Goal: Information Seeking & Learning: Learn about a topic

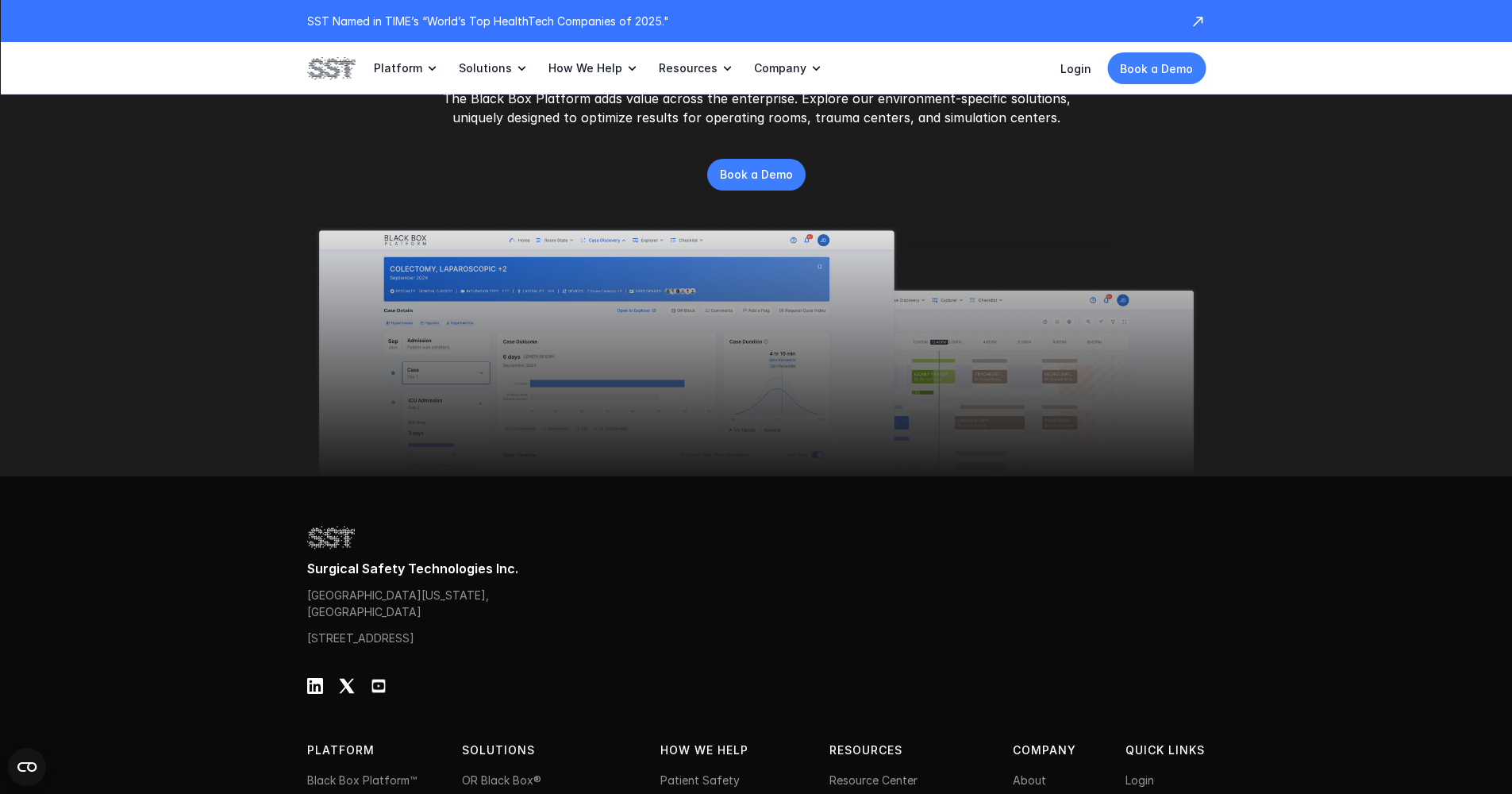
scroll to position [5041, 0]
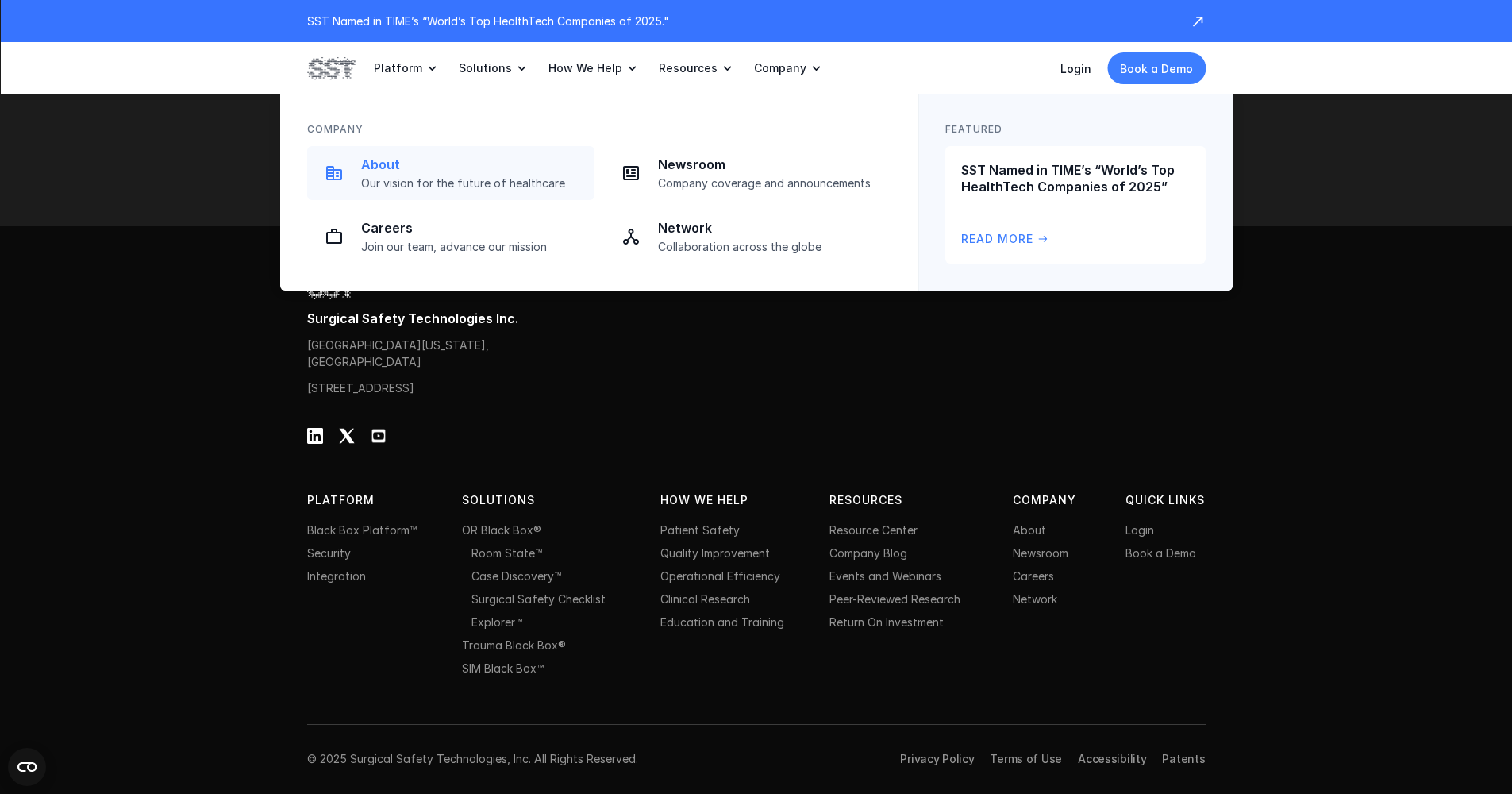
click at [385, 165] on p "About" at bounding box center [474, 164] width 224 height 16
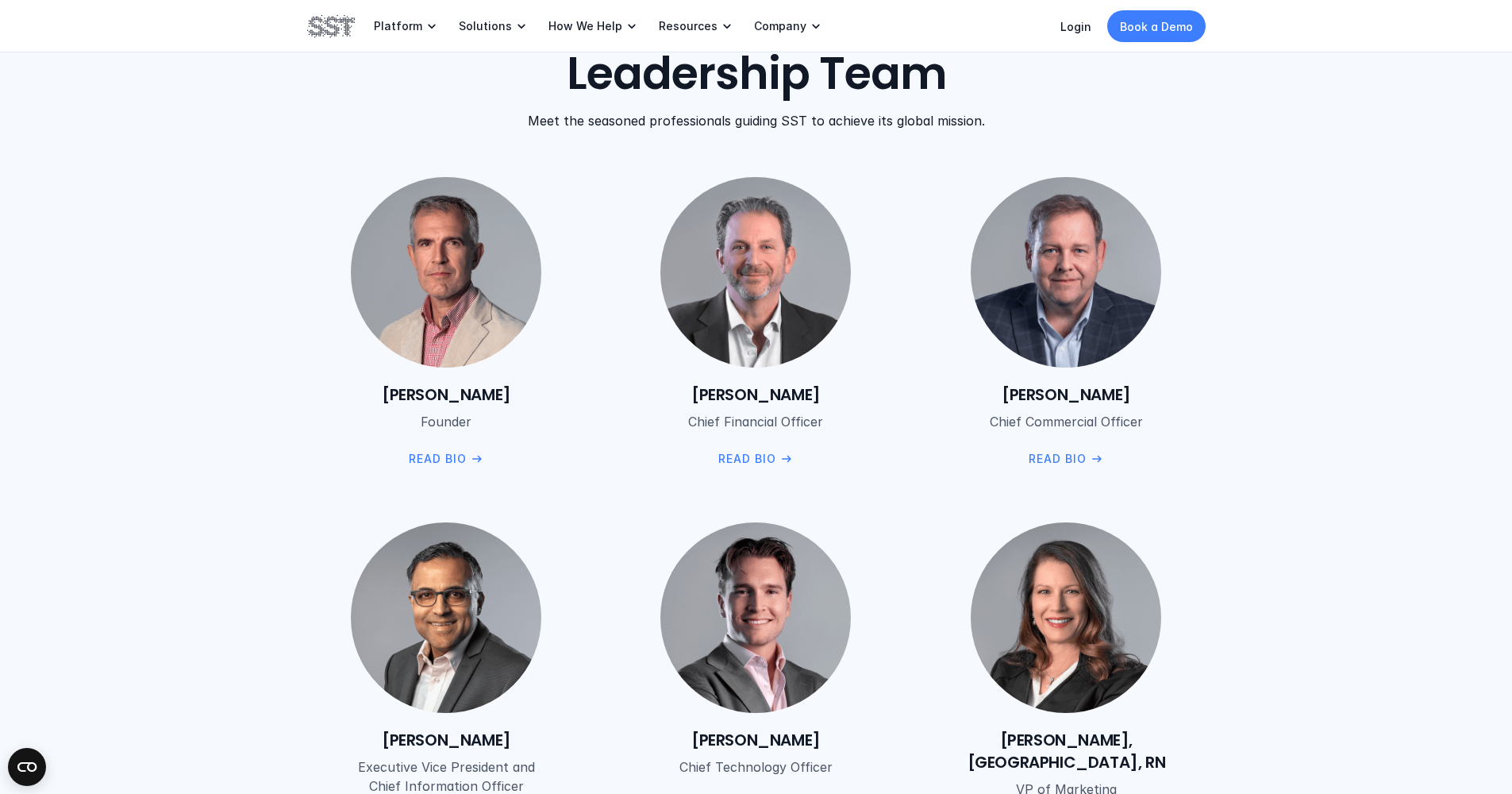
scroll to position [1733, 0]
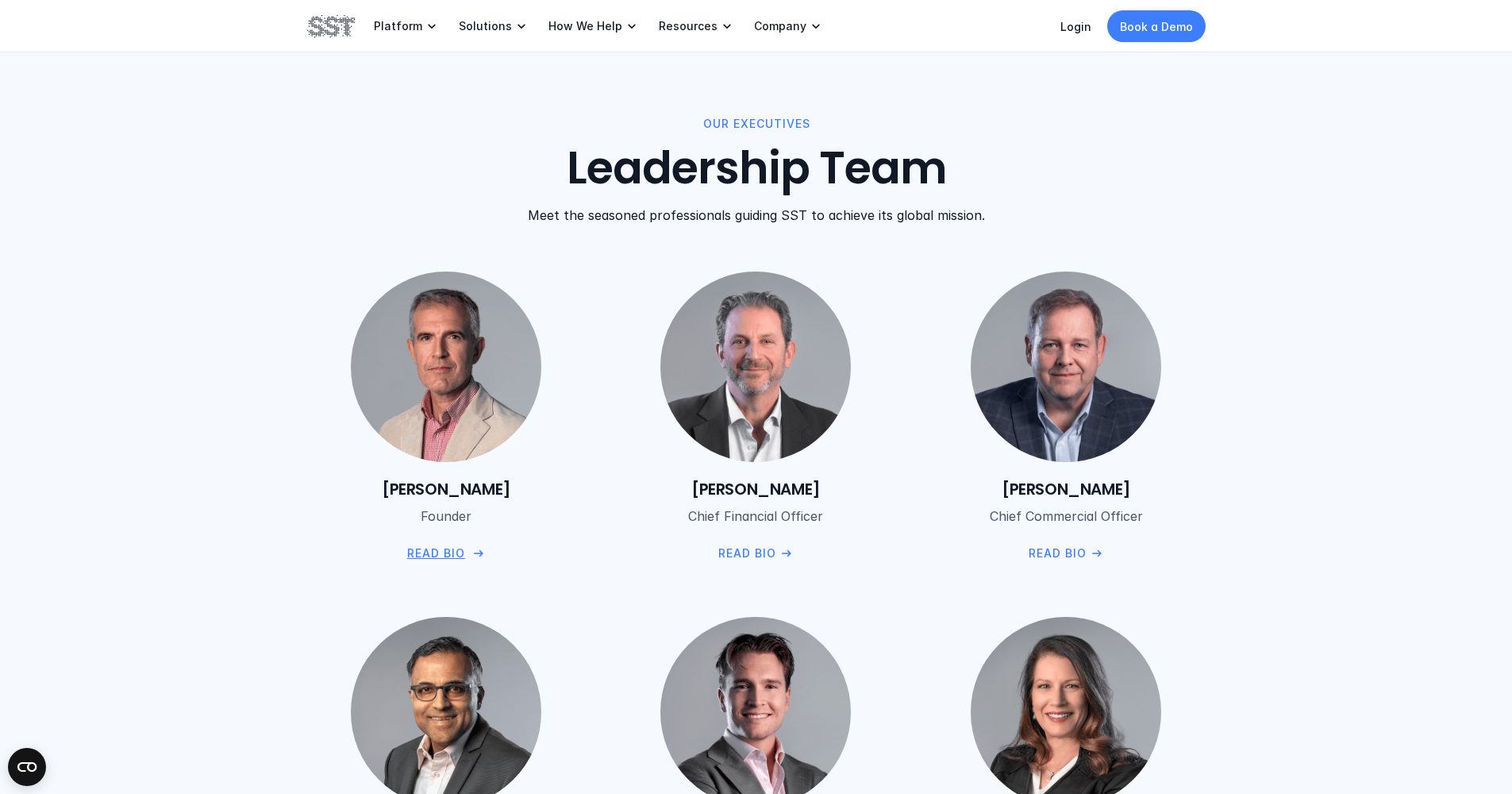
click at [435, 547] on p "Read Bio" at bounding box center [435, 553] width 58 height 17
click at [468, 544] on div "Read Bio" at bounding box center [445, 553] width 78 height 17
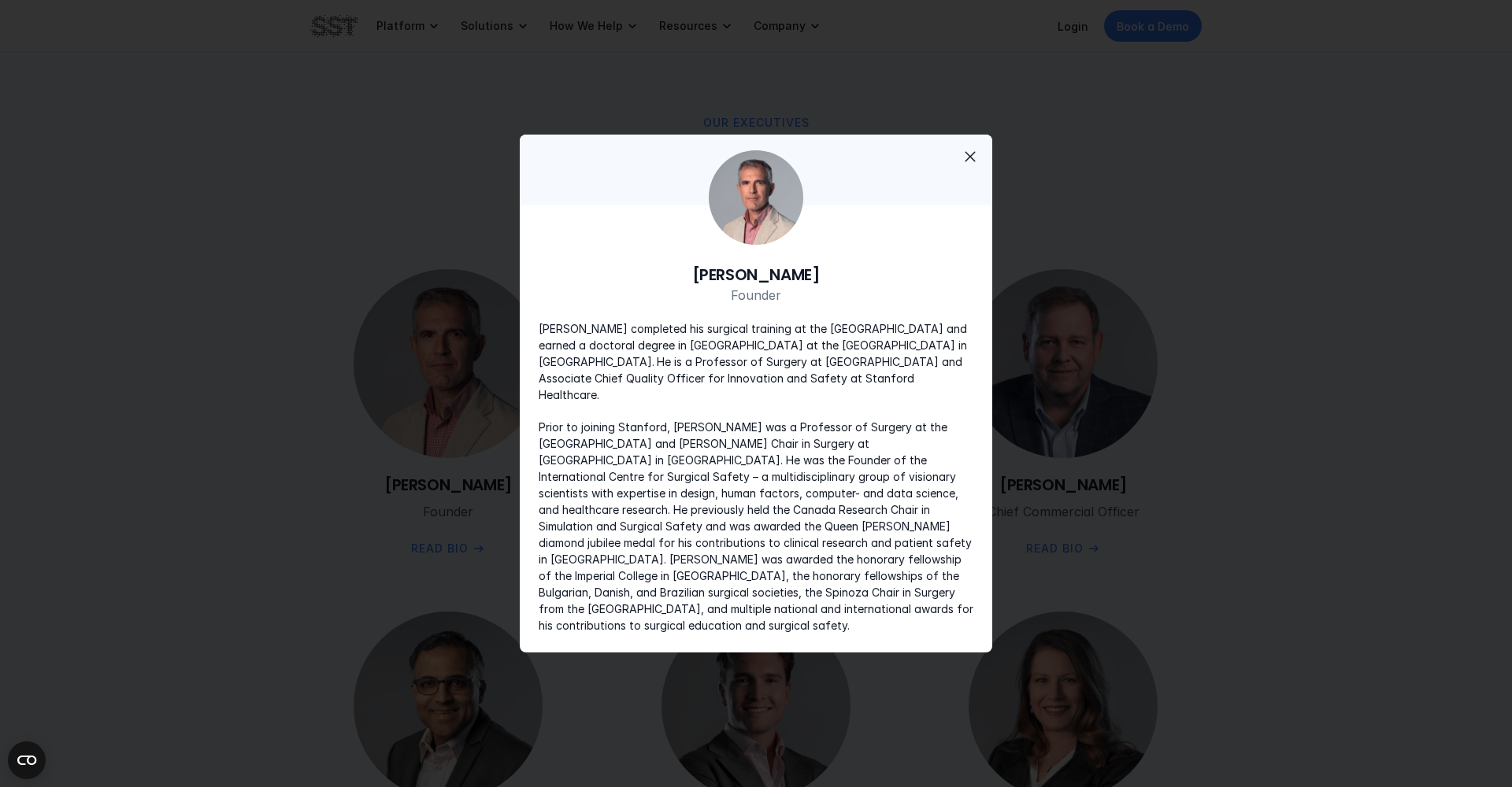
click at [966, 166] on span "close" at bounding box center [970, 157] width 19 height 19
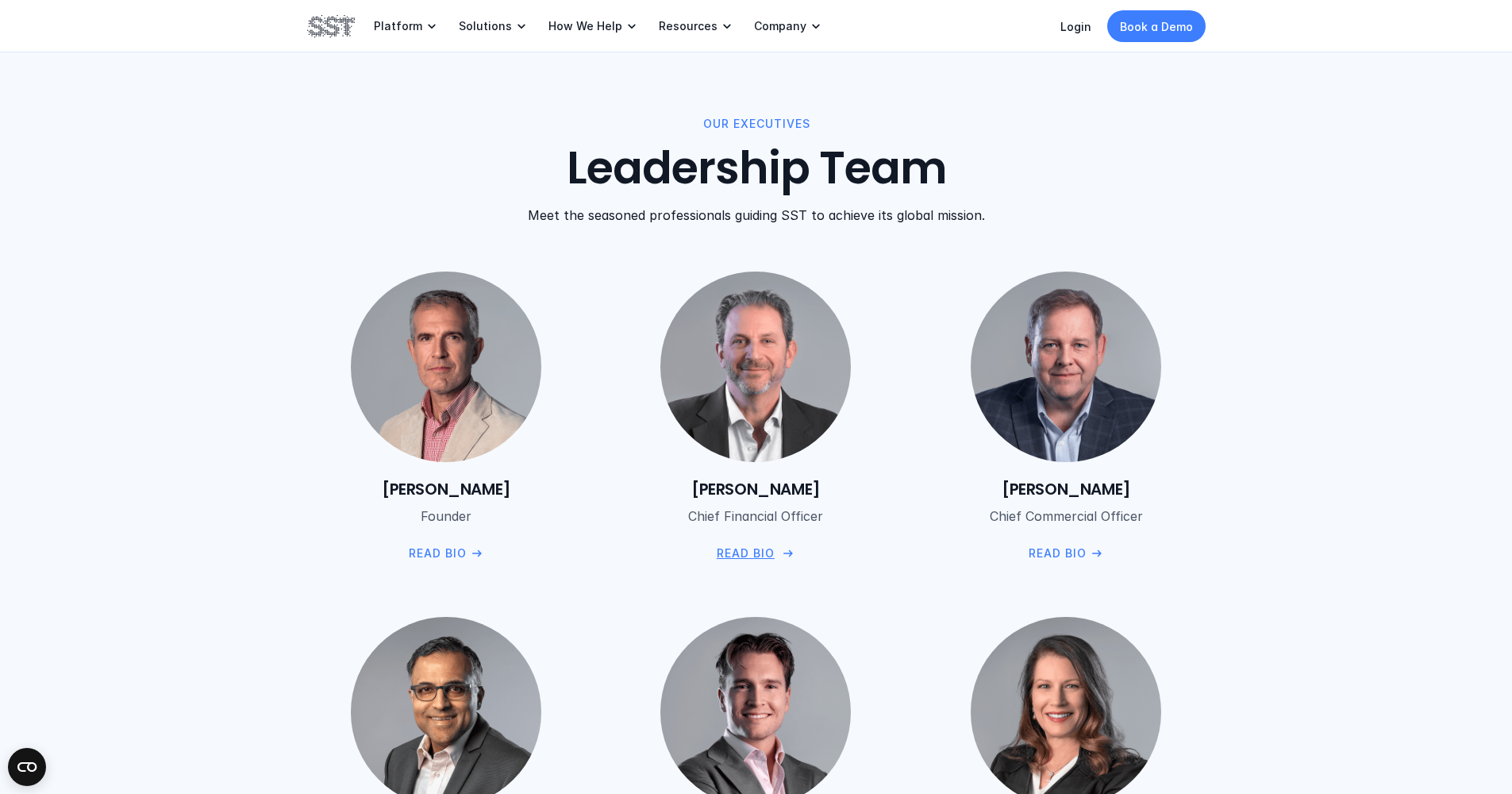
click at [745, 550] on p "Read Bio" at bounding box center [746, 553] width 58 height 17
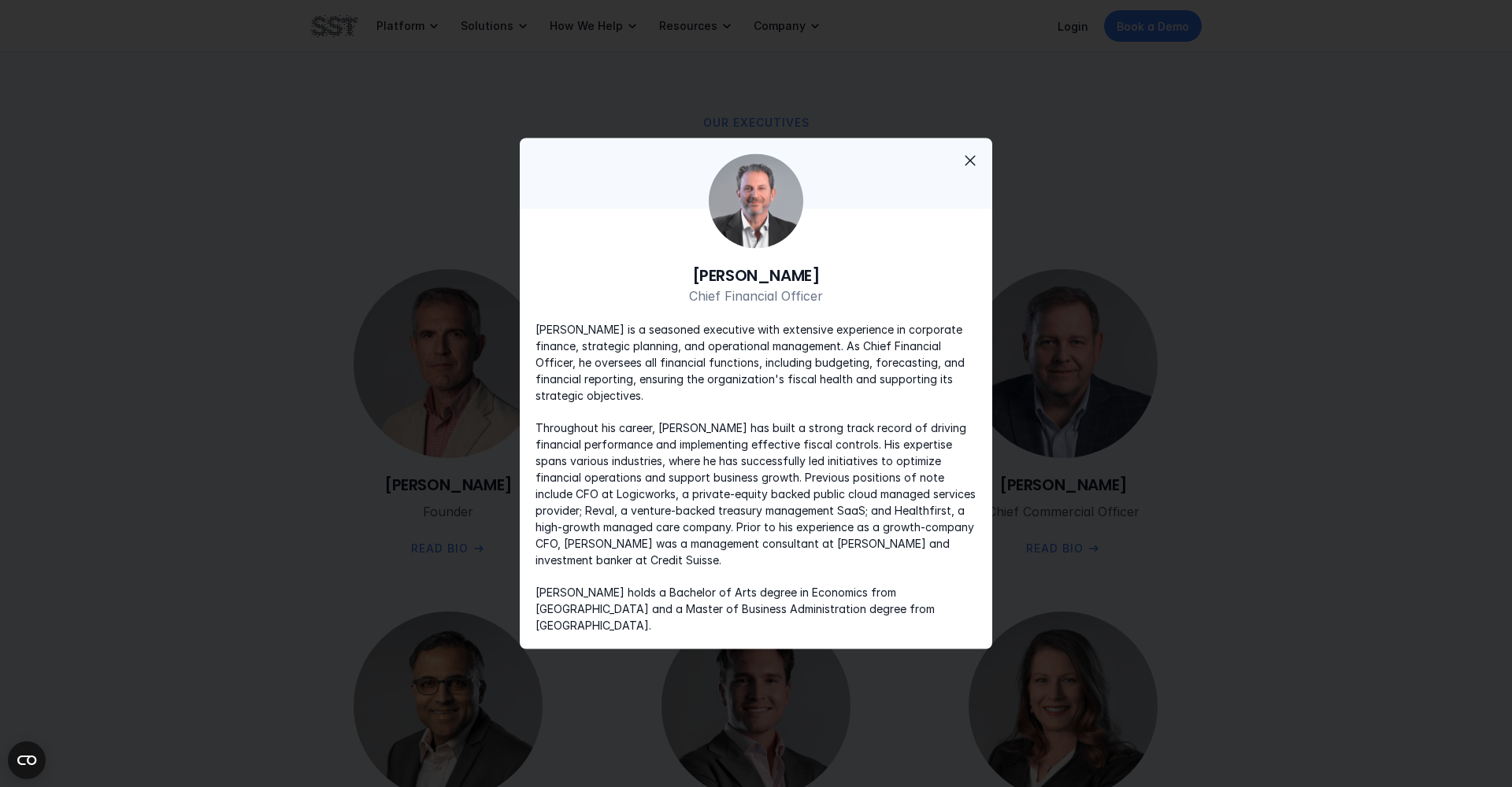
click at [968, 170] on span "close" at bounding box center [970, 161] width 19 height 19
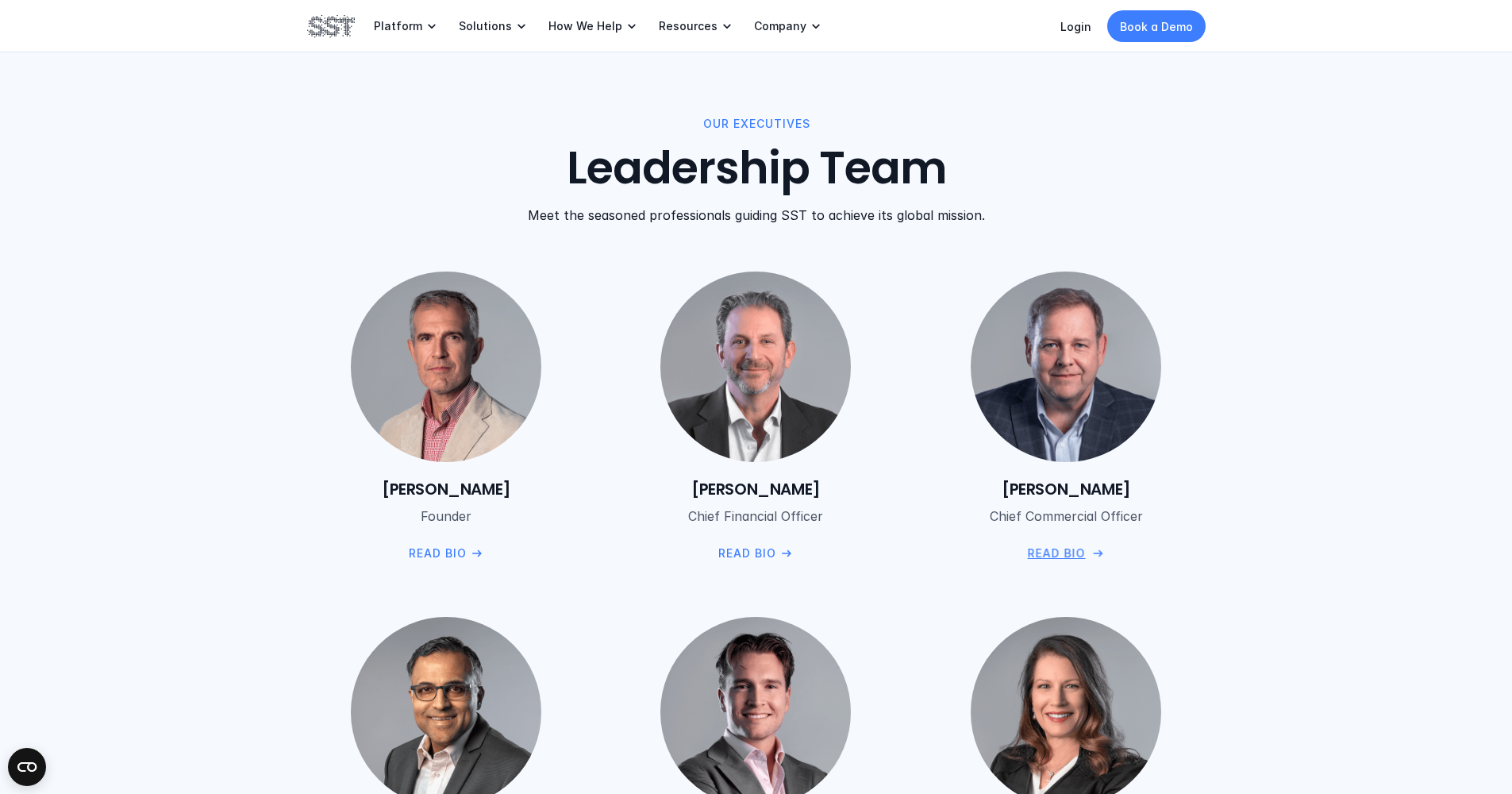
click at [1058, 552] on p "Read Bio" at bounding box center [1057, 553] width 58 height 17
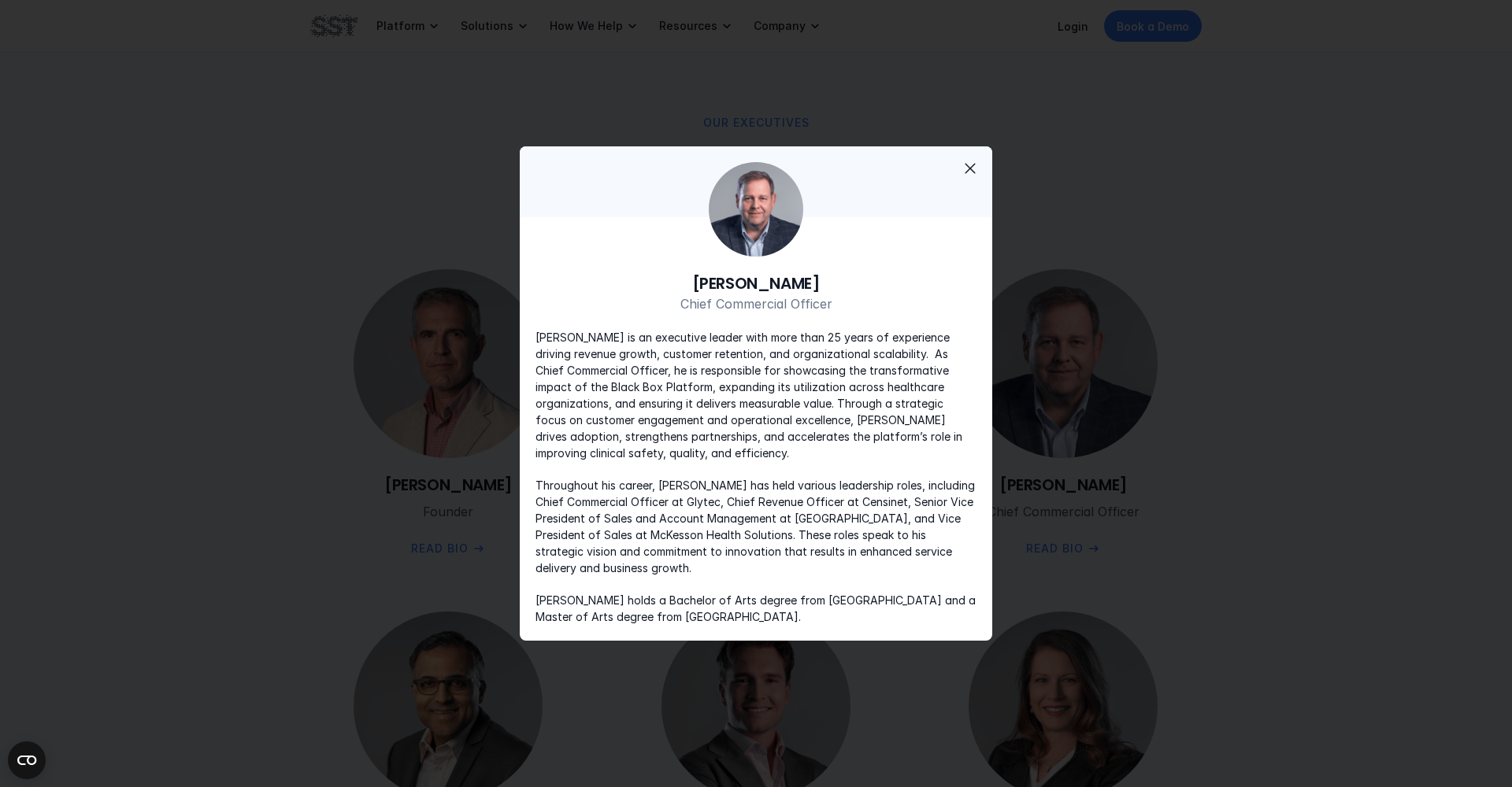
click at [967, 169] on span "close" at bounding box center [970, 169] width 19 height 19
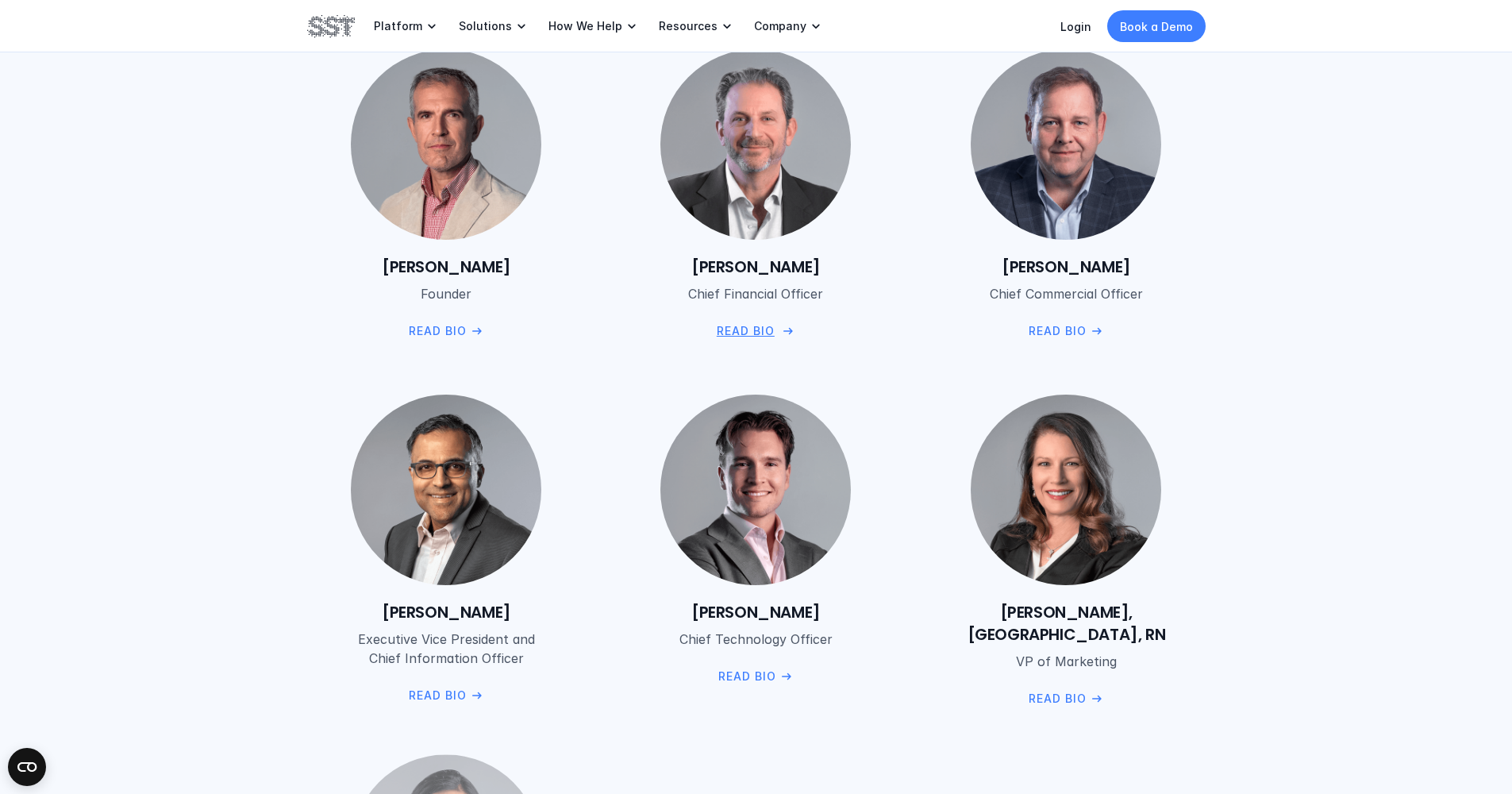
scroll to position [1958, 0]
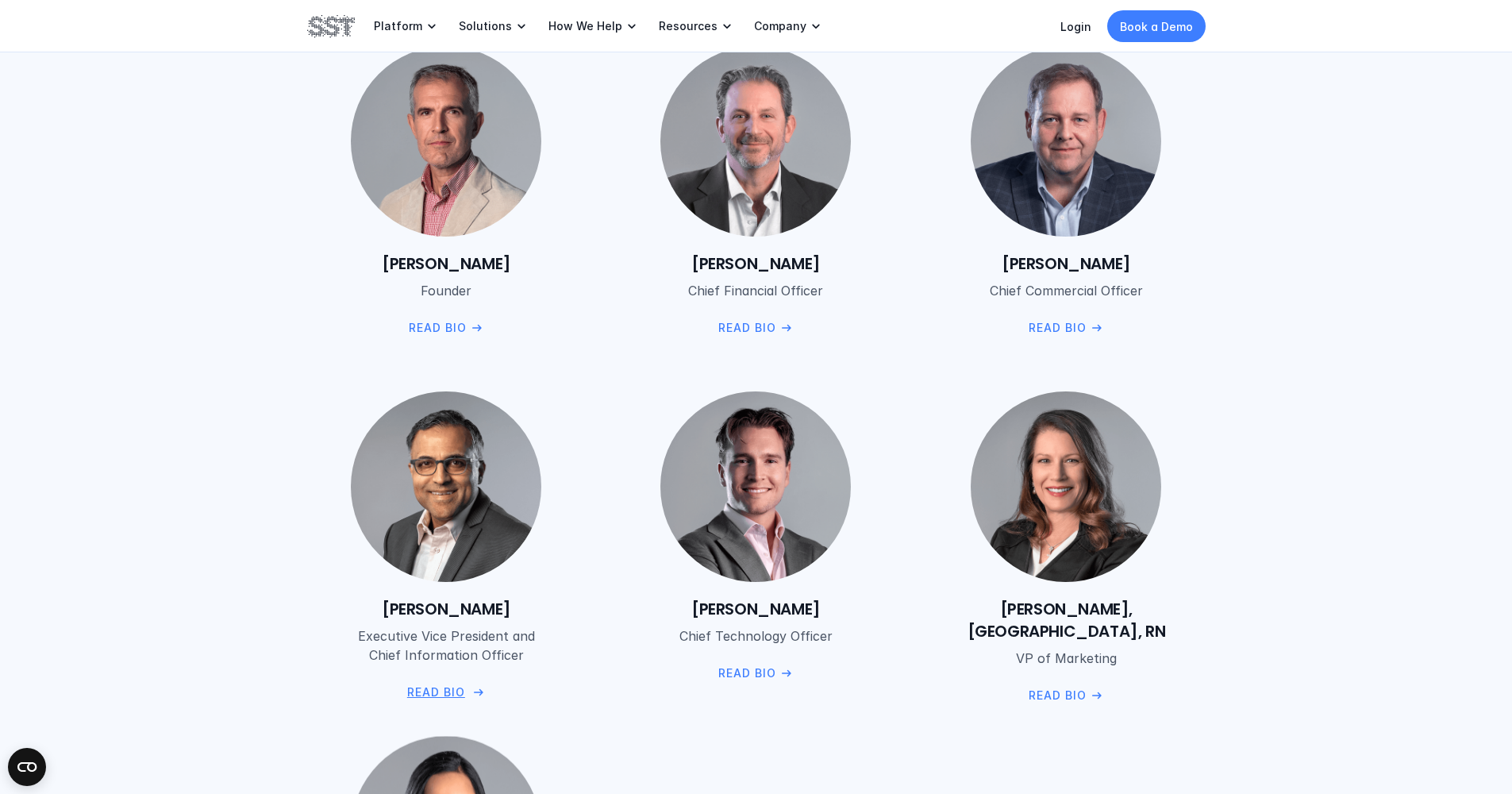
click at [460, 684] on p "Read Bio" at bounding box center [435, 692] width 58 height 17
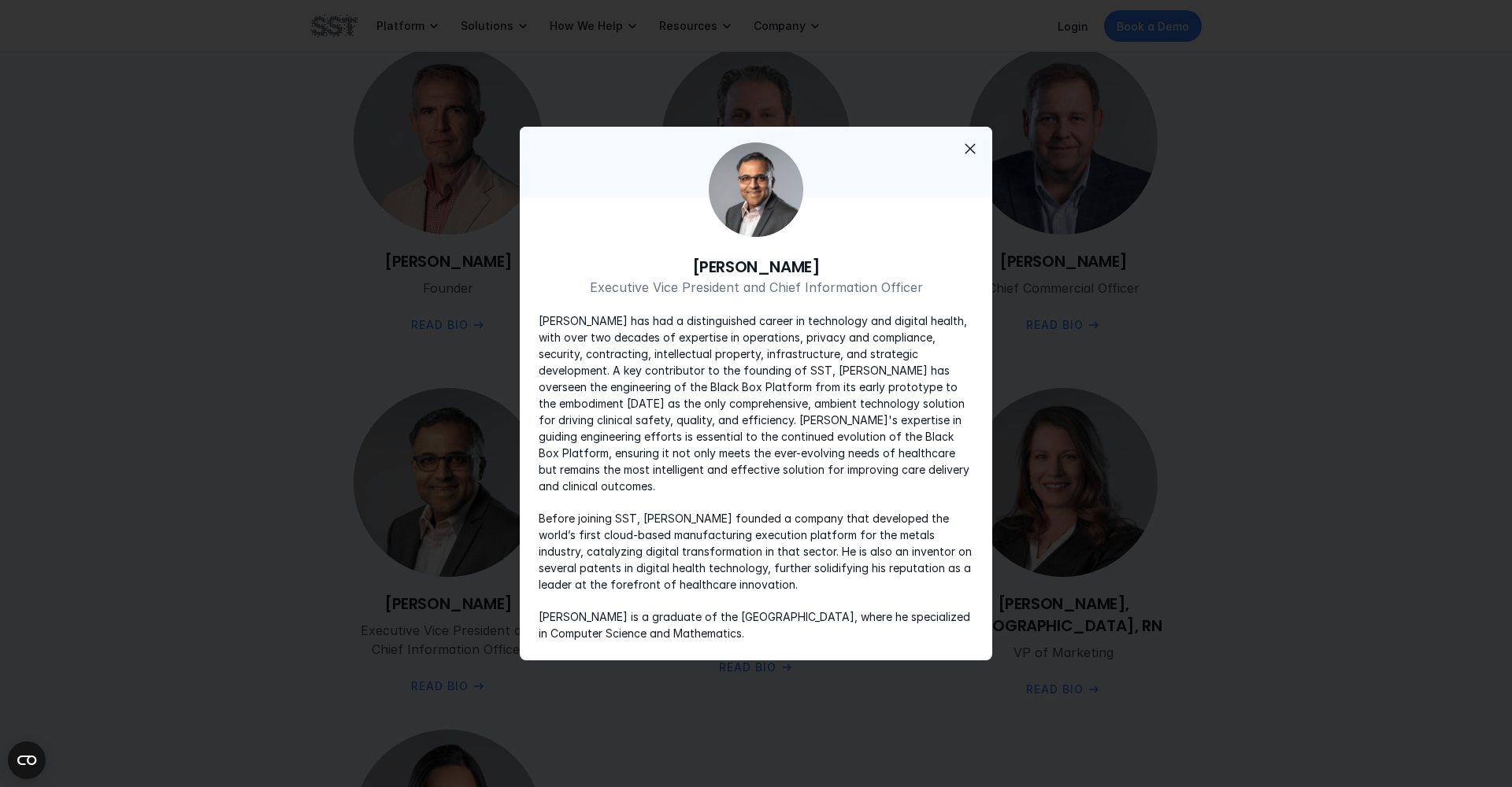
click at [965, 156] on span "close" at bounding box center [970, 149] width 19 height 19
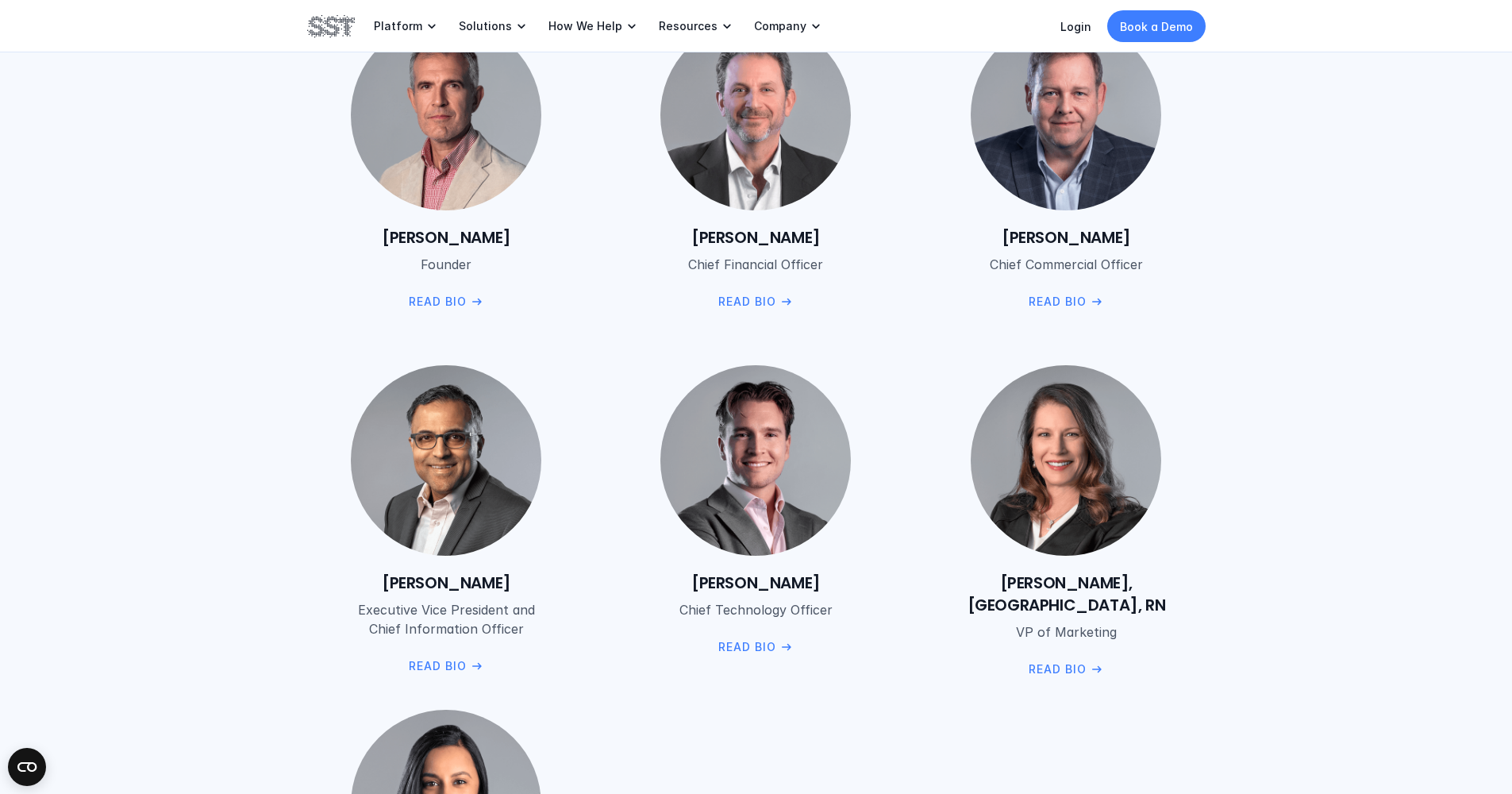
scroll to position [2045, 0]
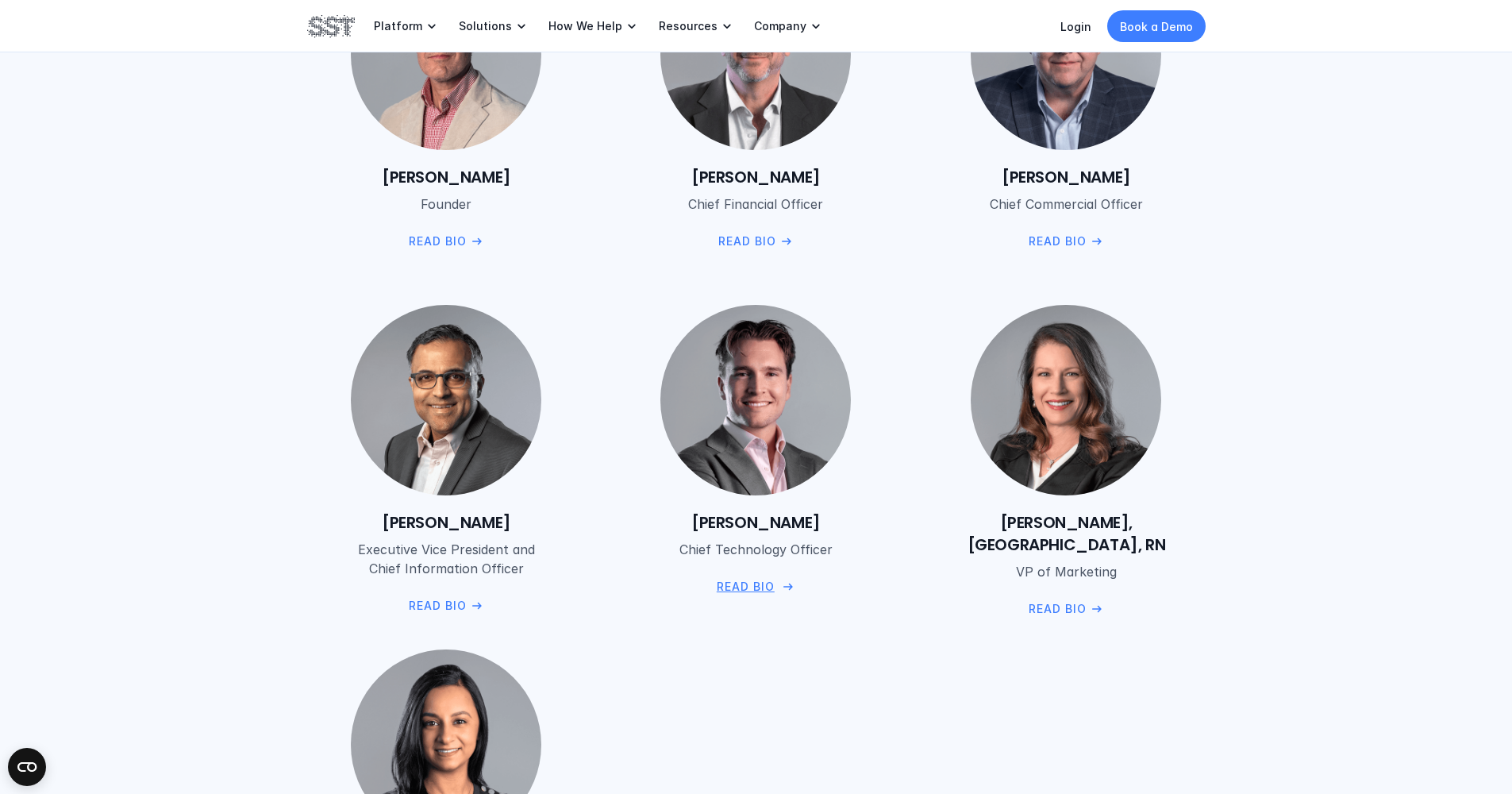
click at [757, 584] on p "Read Bio" at bounding box center [746, 587] width 58 height 17
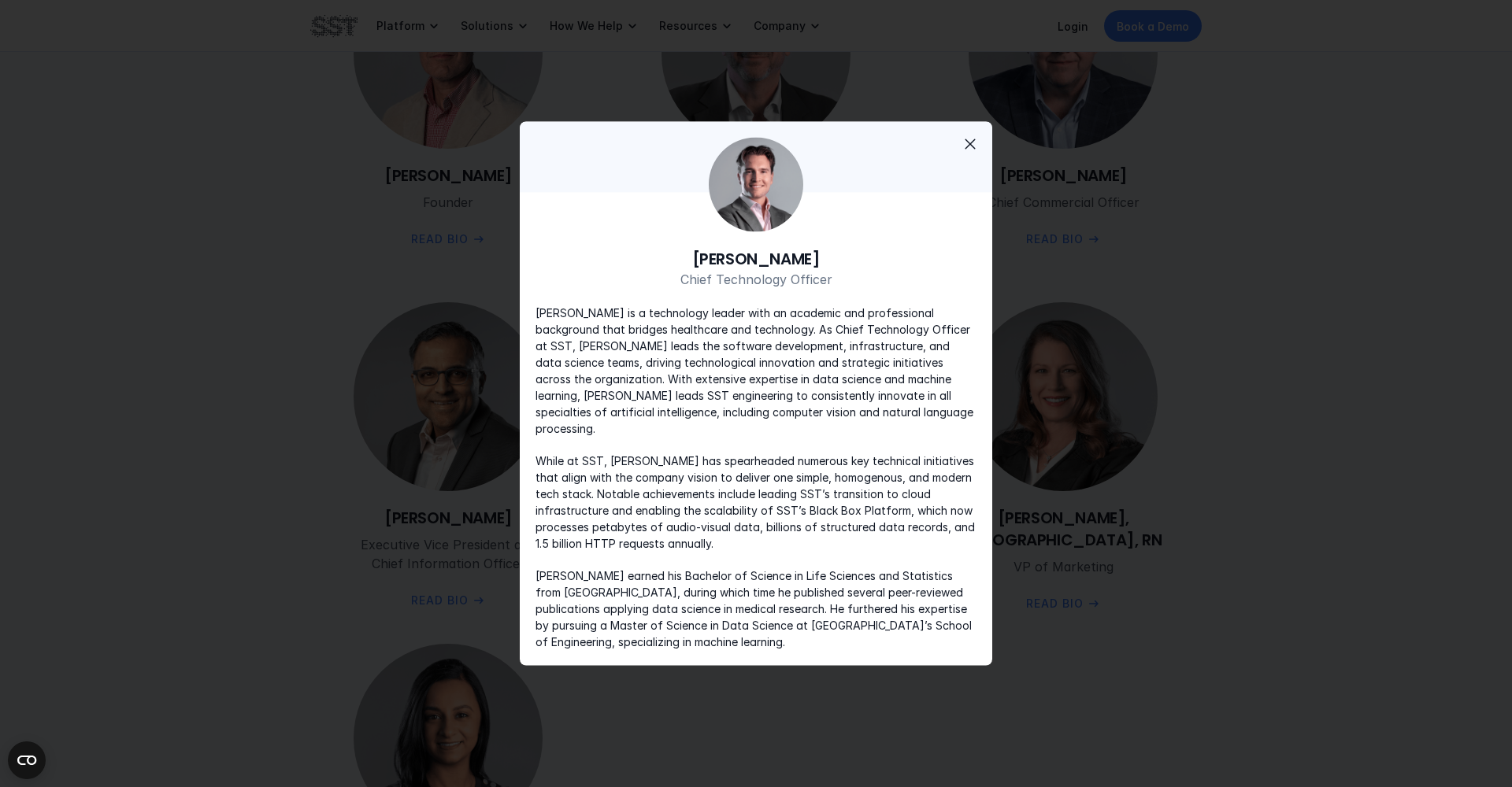
click at [965, 149] on span "close" at bounding box center [970, 144] width 19 height 19
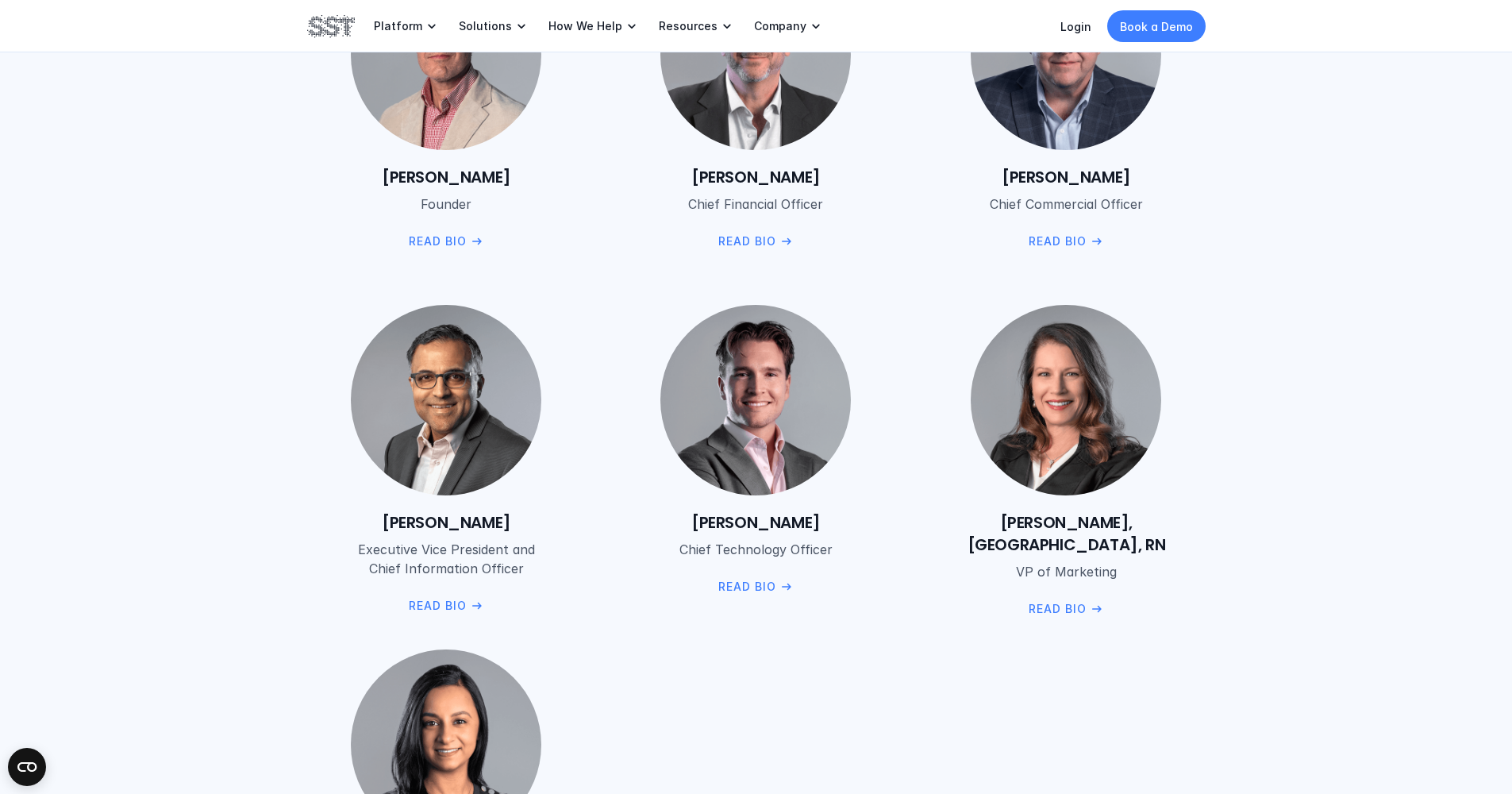
scroll to position [1877, 0]
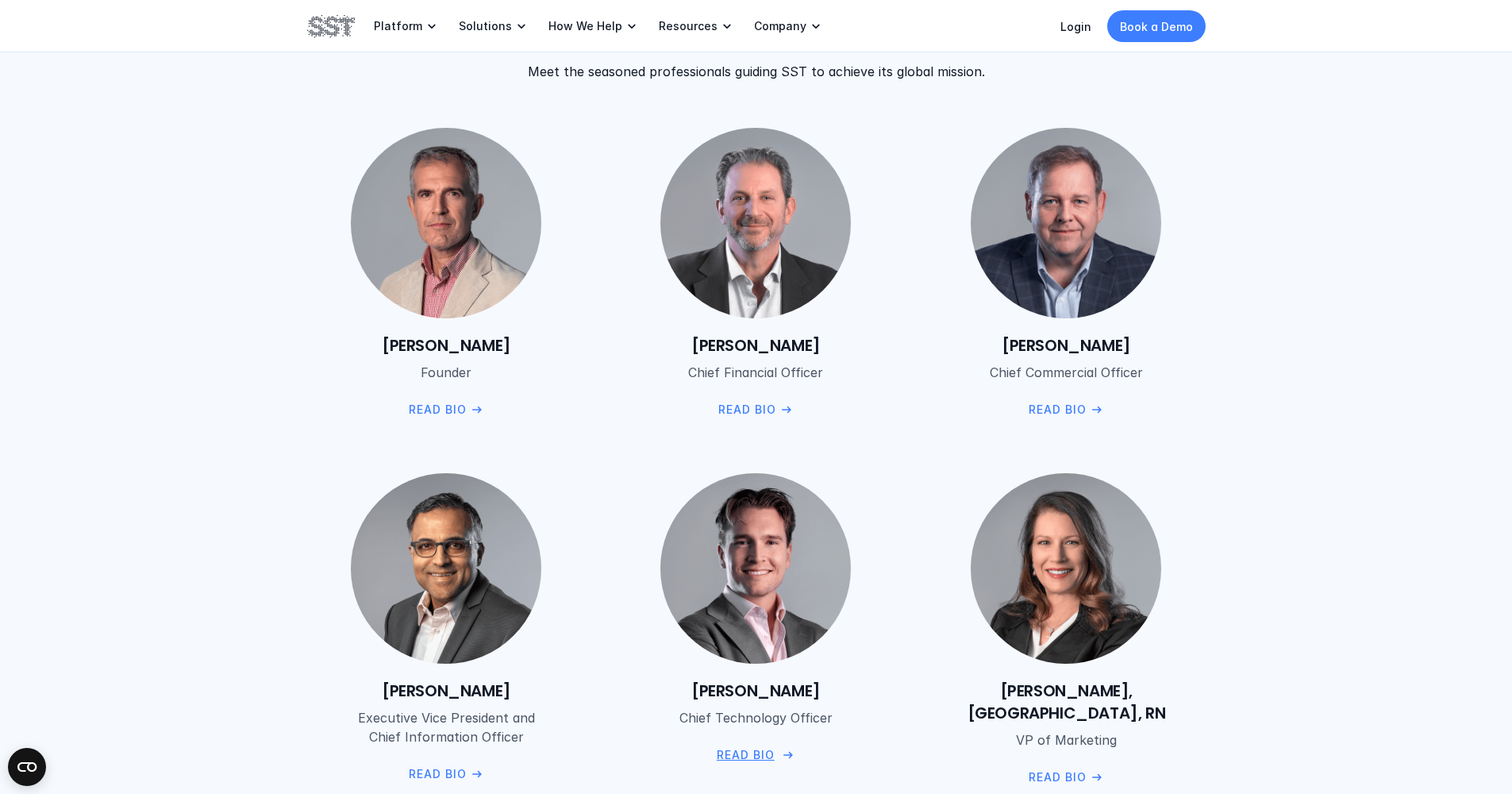
click at [751, 747] on p "Read Bio" at bounding box center [746, 755] width 58 height 17
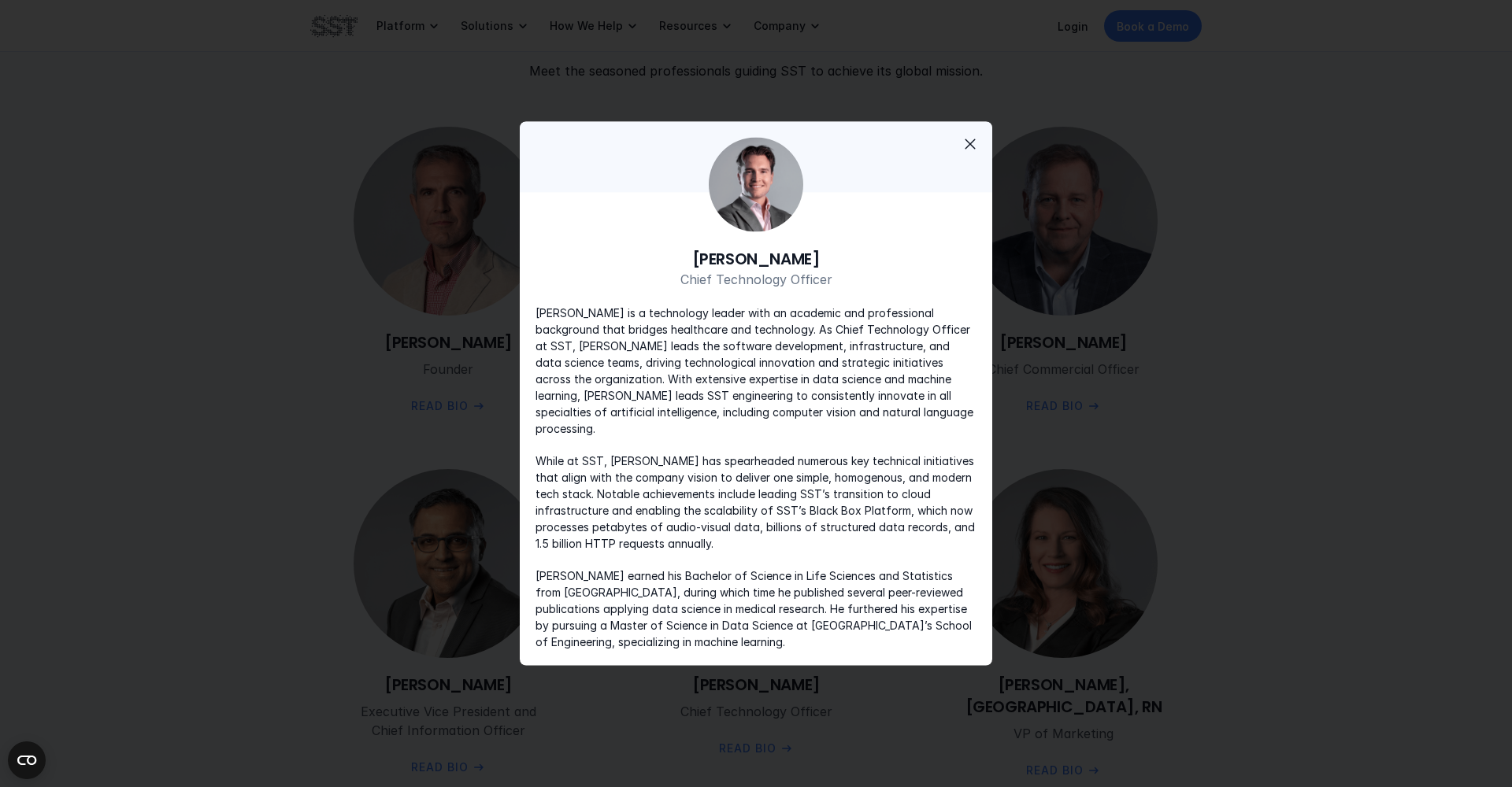
click at [974, 145] on span "close" at bounding box center [970, 144] width 19 height 19
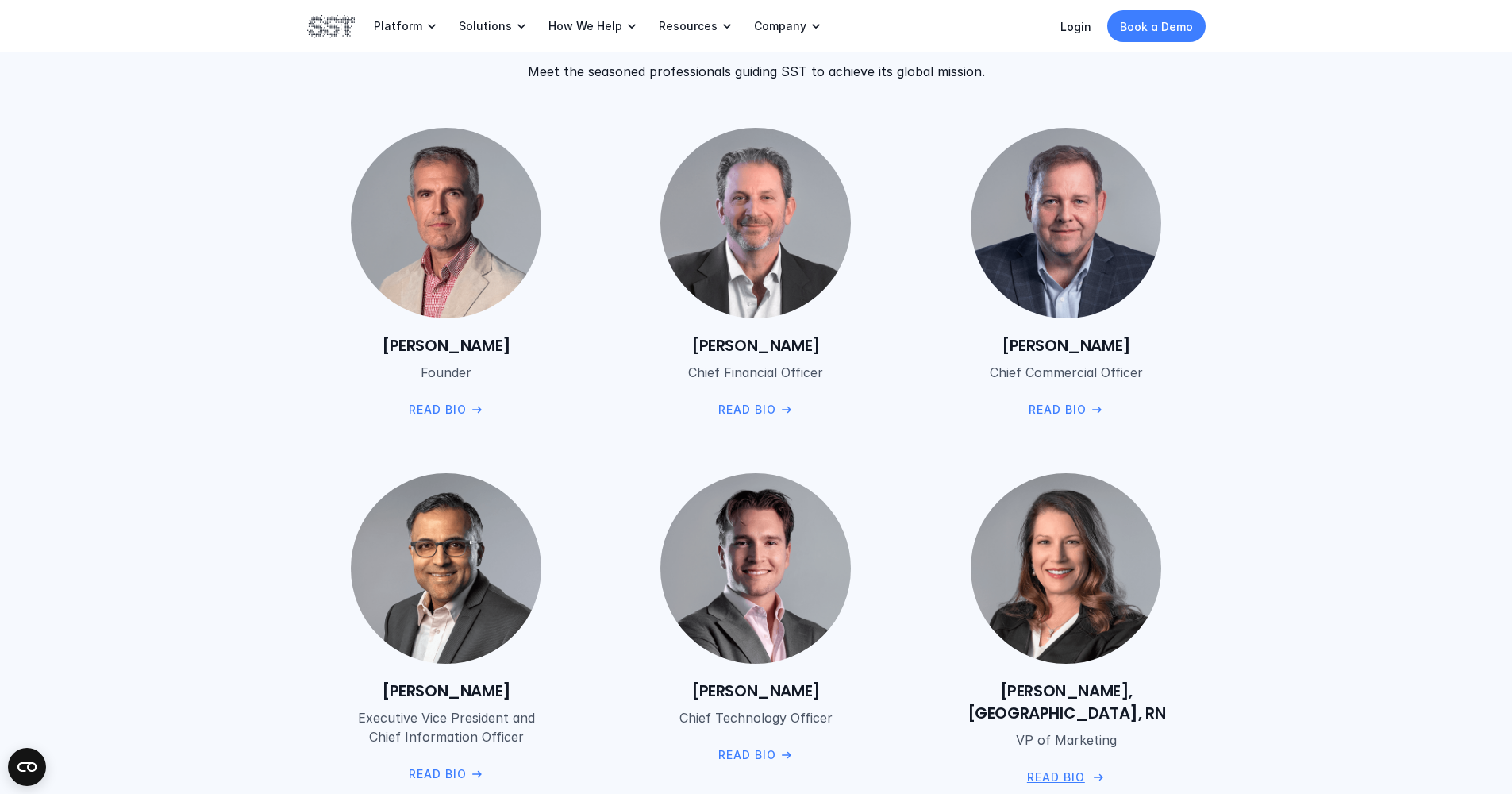
click at [1067, 769] on p "Read Bio" at bounding box center [1057, 778] width 58 height 17
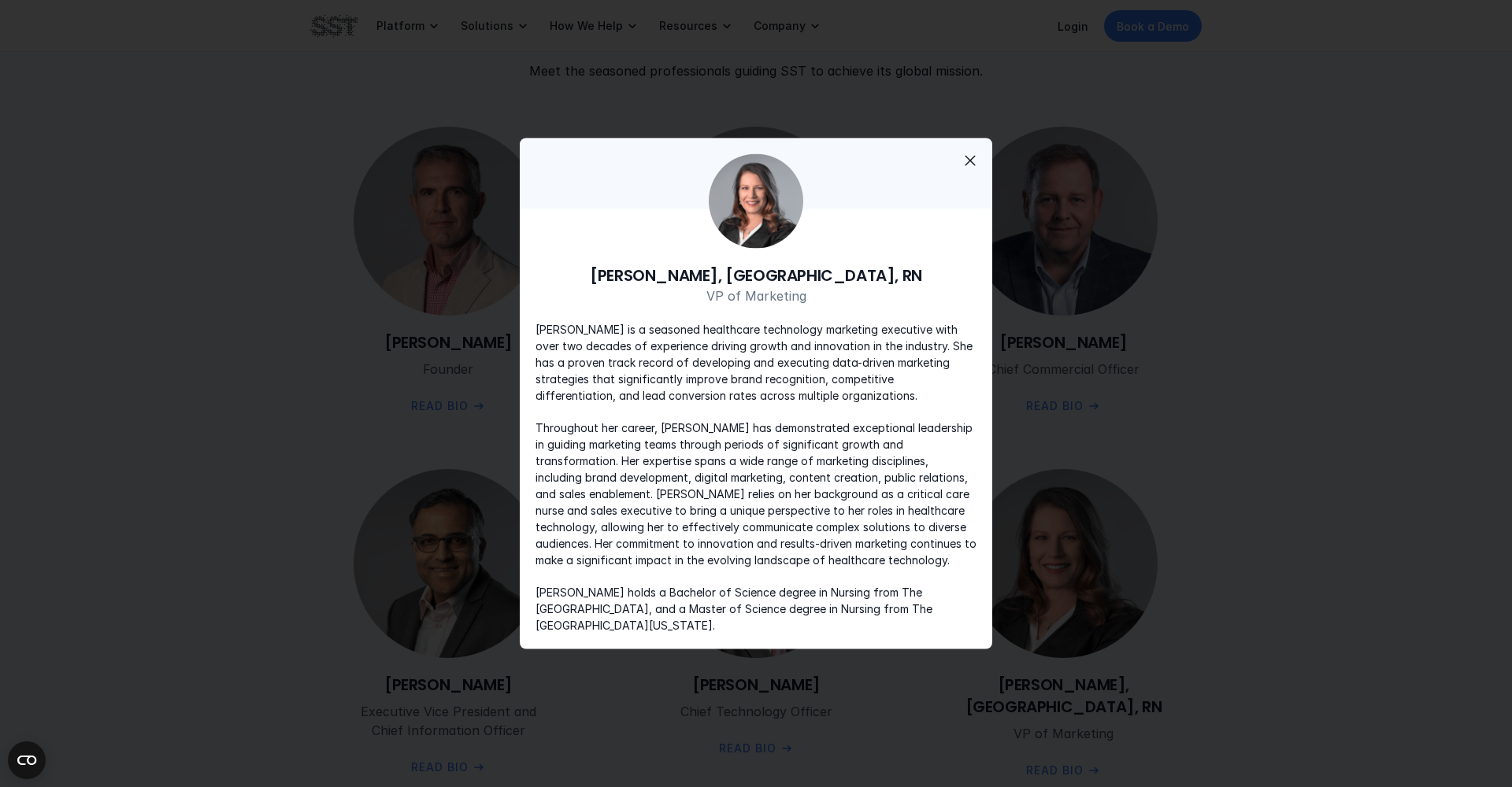
click at [1106, 335] on div at bounding box center [756, 393] width 1512 height 787
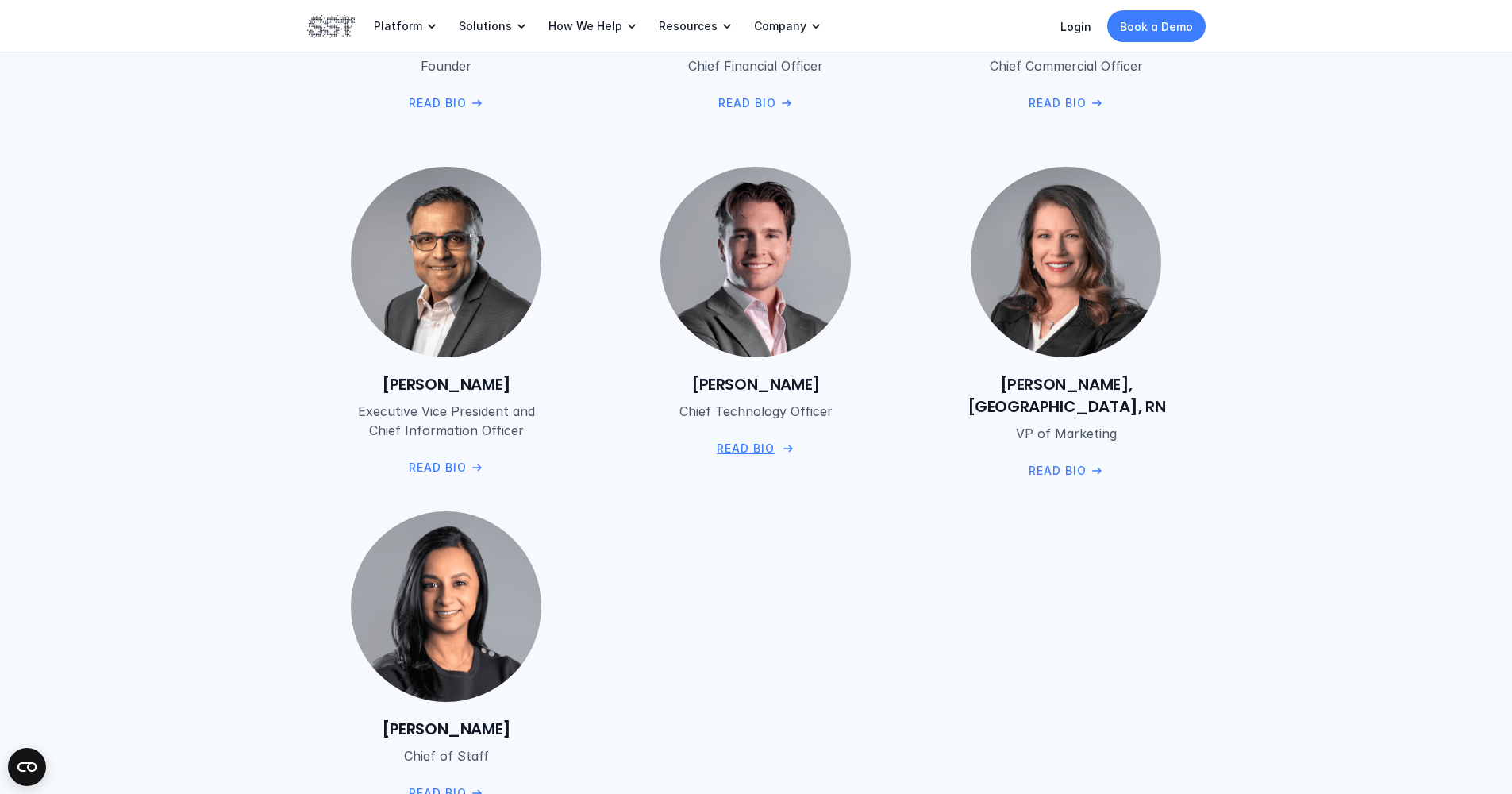
scroll to position [2356, 0]
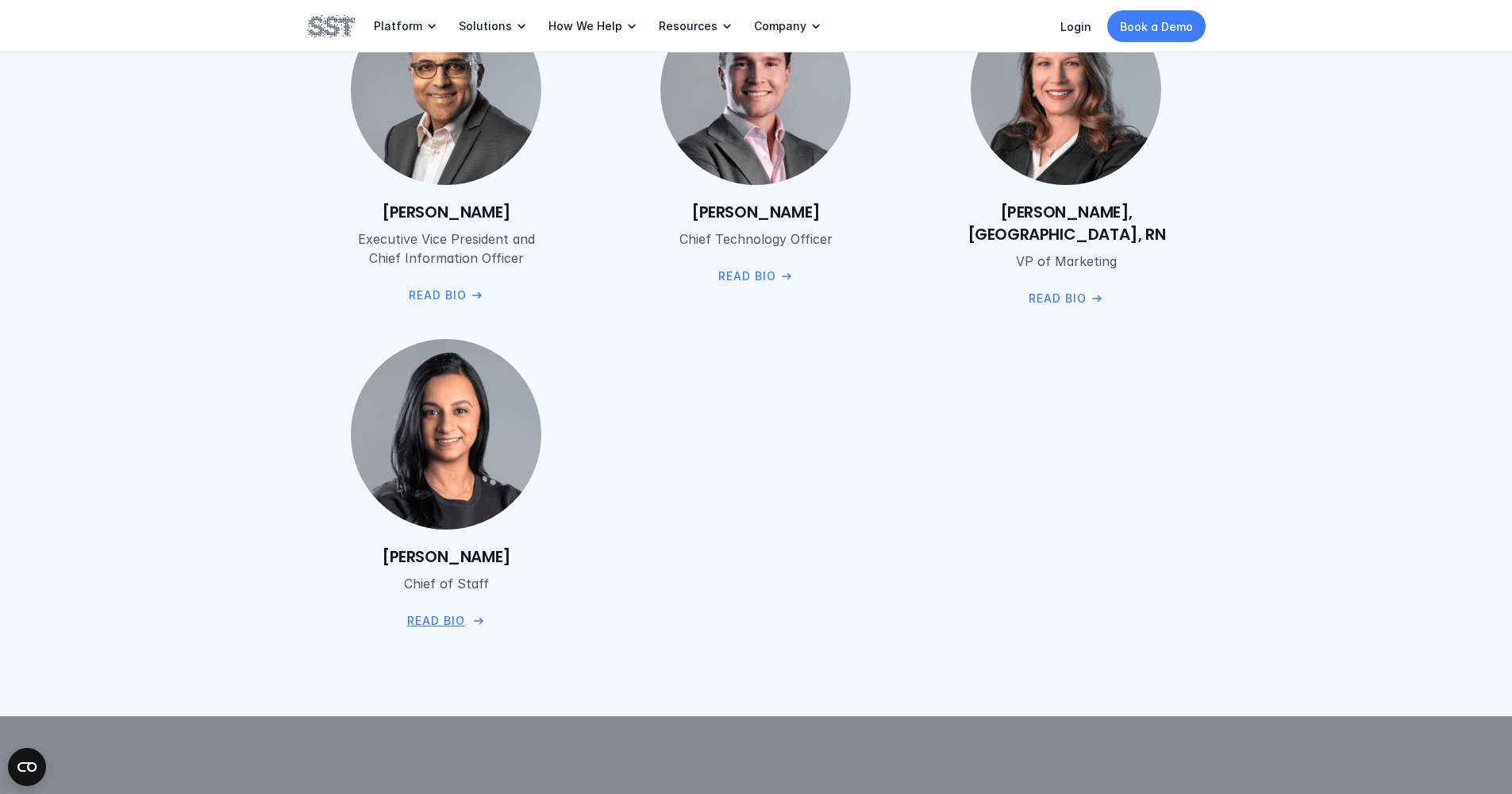
click at [460, 612] on p "Read Bio" at bounding box center [435, 621] width 58 height 17
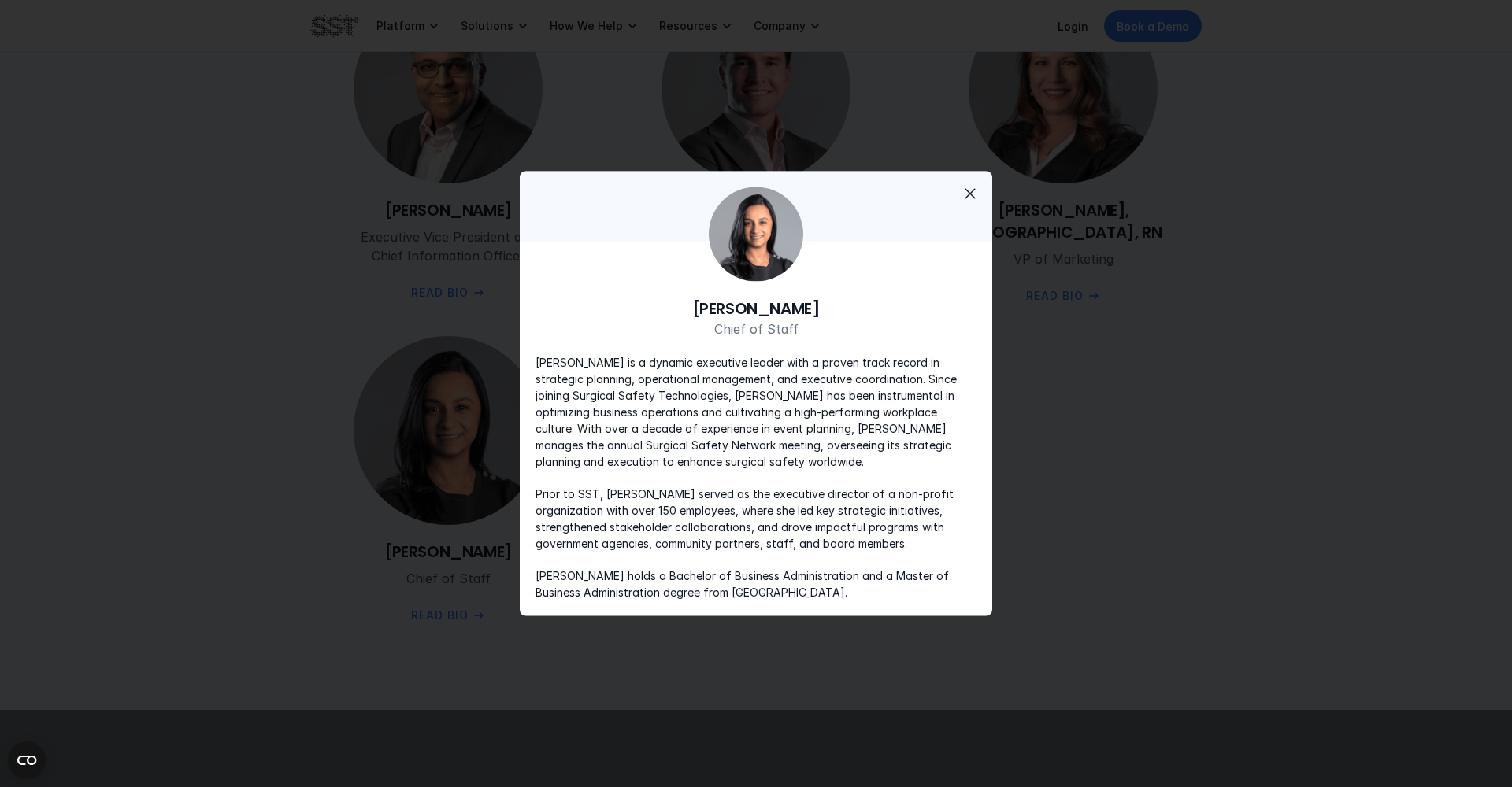
click at [1170, 494] on div at bounding box center [756, 393] width 1512 height 787
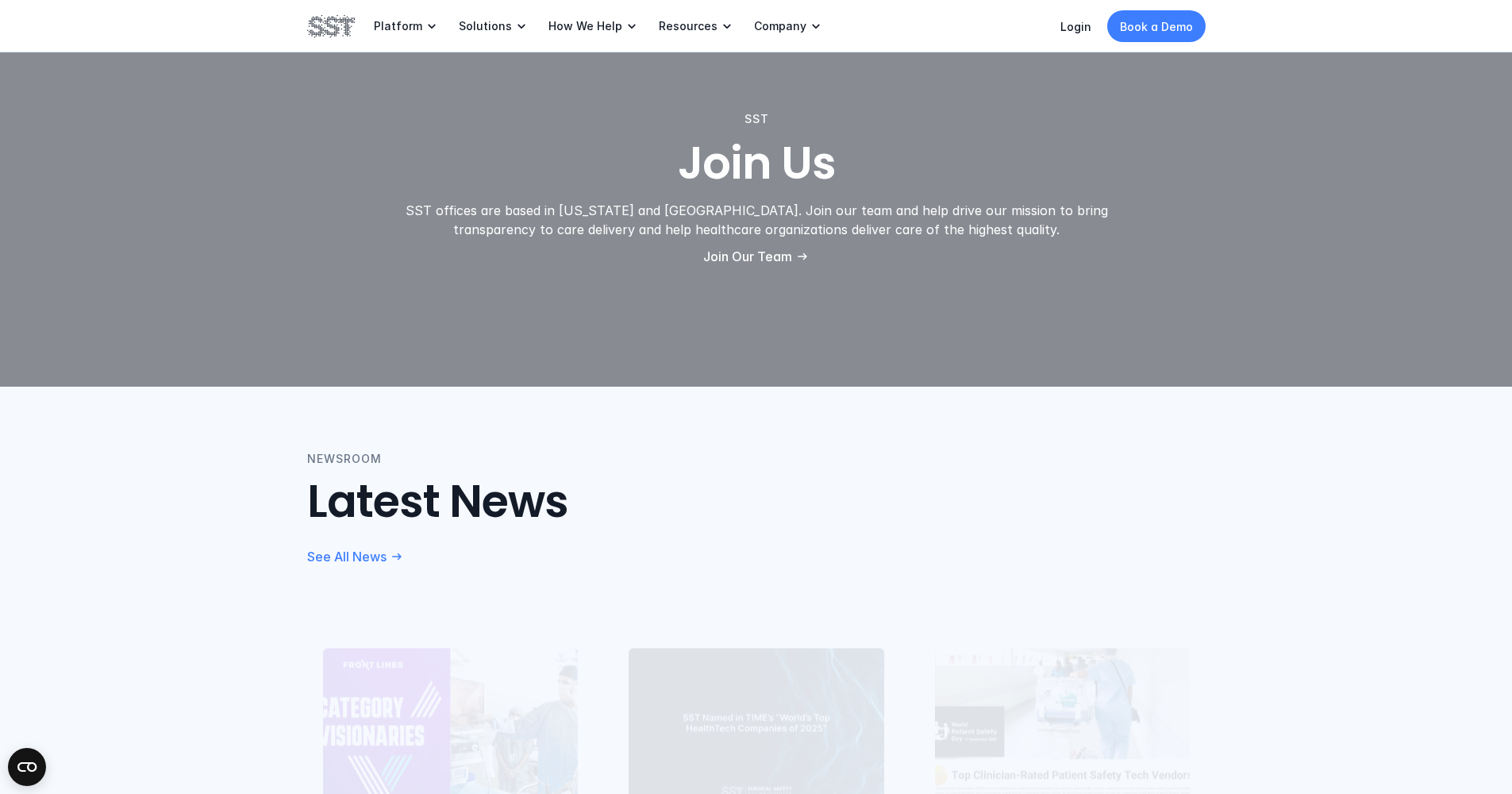
scroll to position [3086, 0]
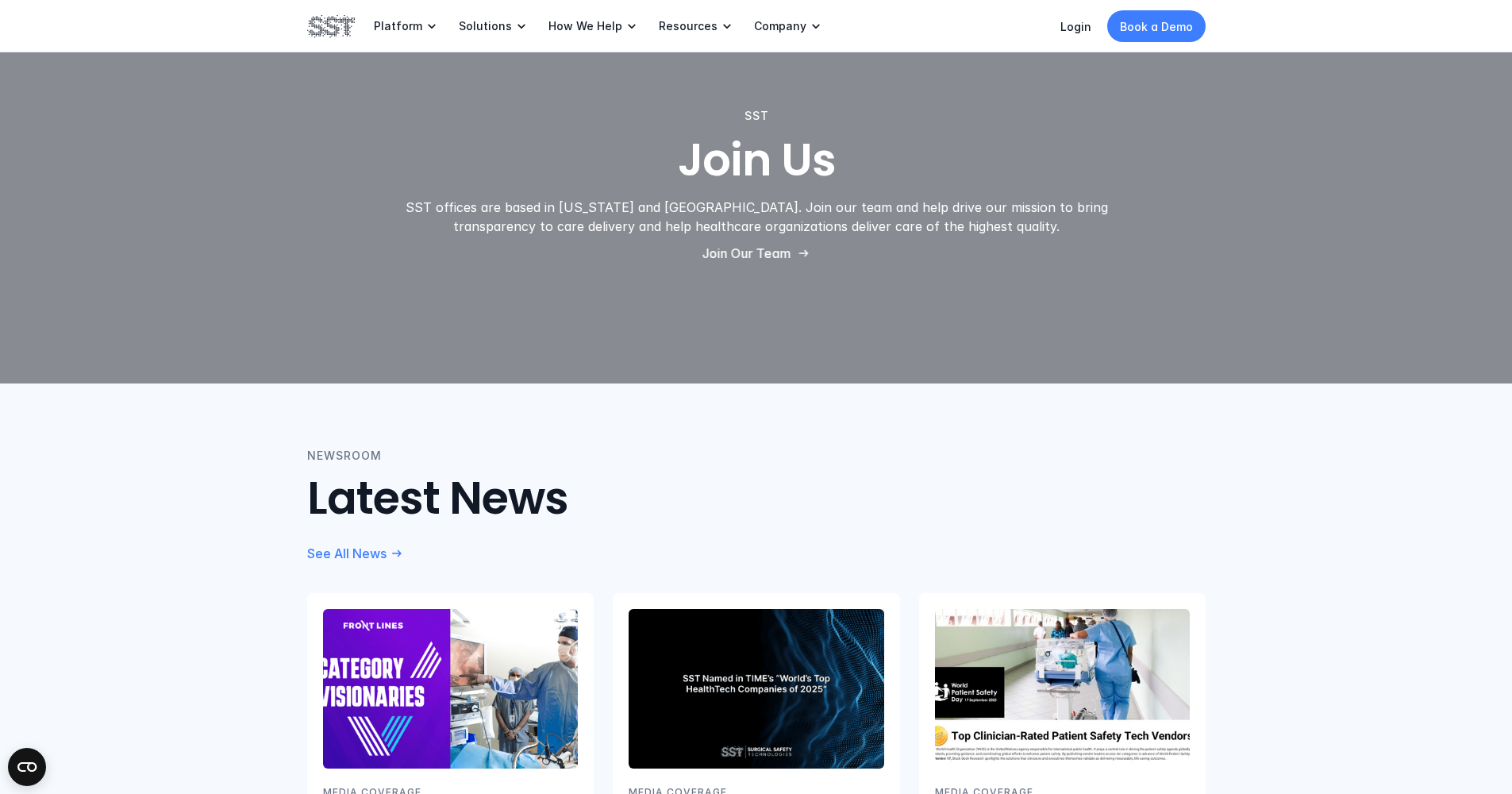
click at [810, 384] on div "Newsroom Latest News See All News Media Coverage How Surgical Safety Technologi…" at bounding box center [756, 703] width 1512 height 638
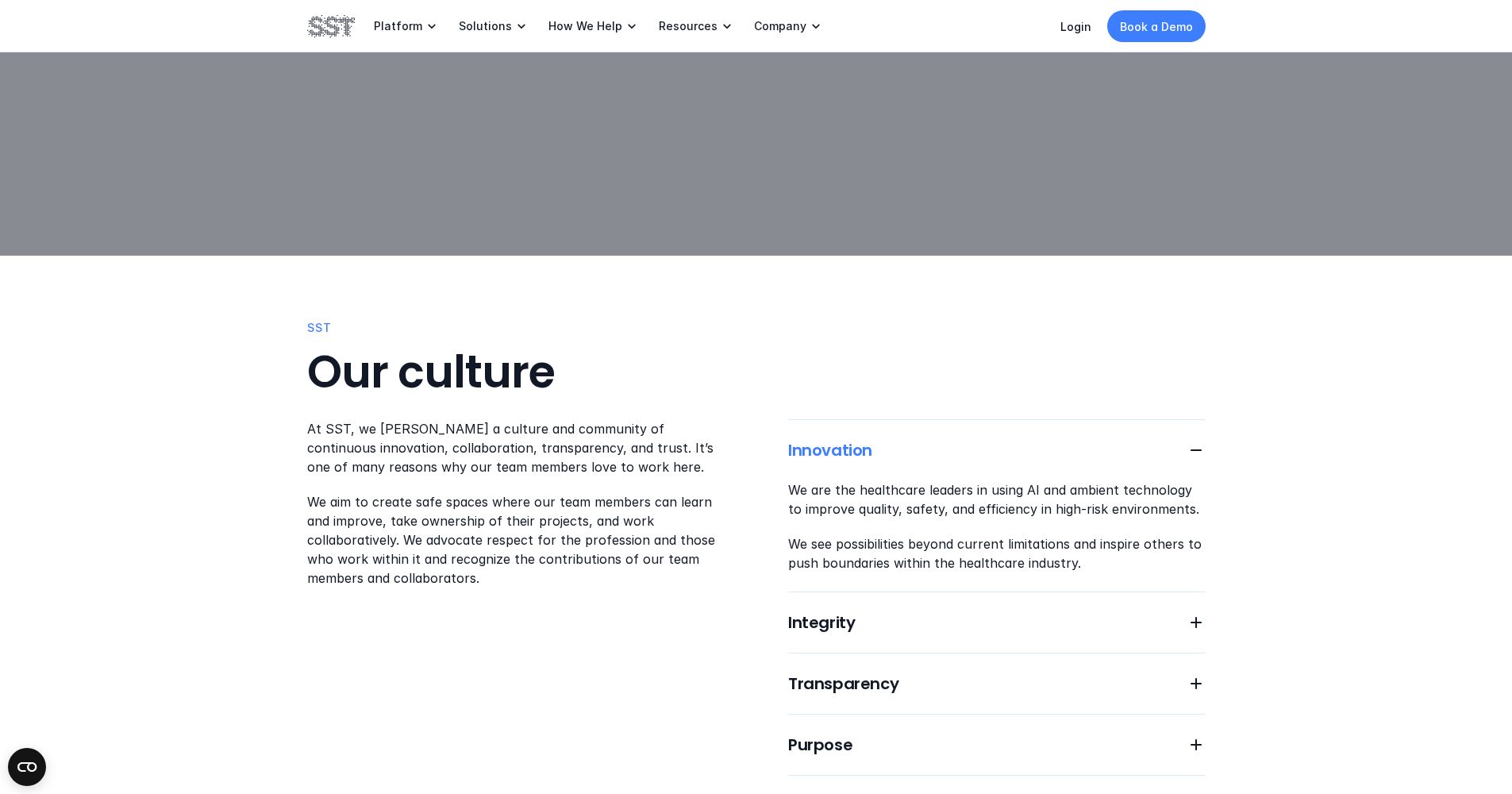
scroll to position [925, 0]
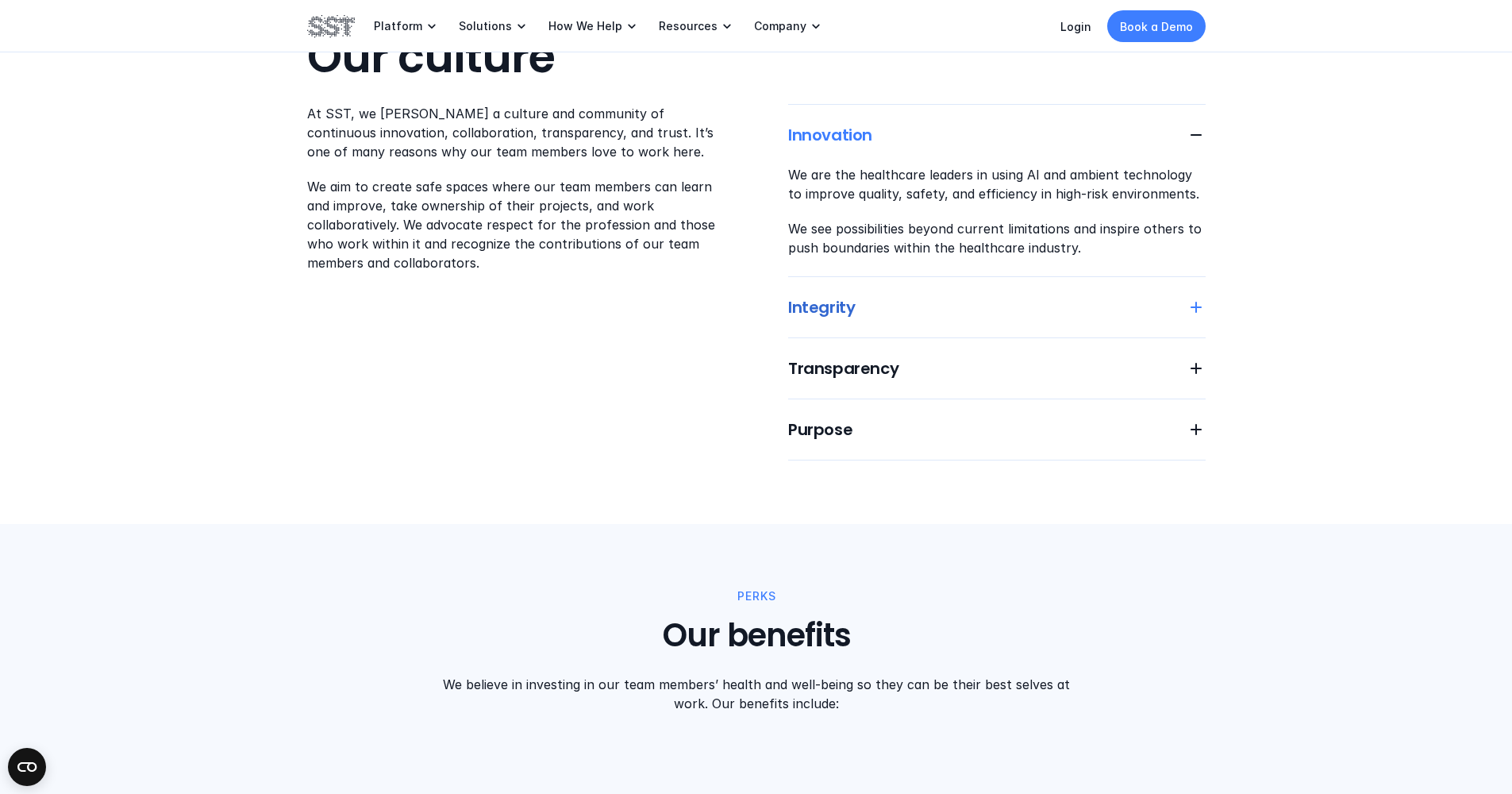
click at [848, 296] on h6 "Integrity" at bounding box center [984, 307] width 391 height 22
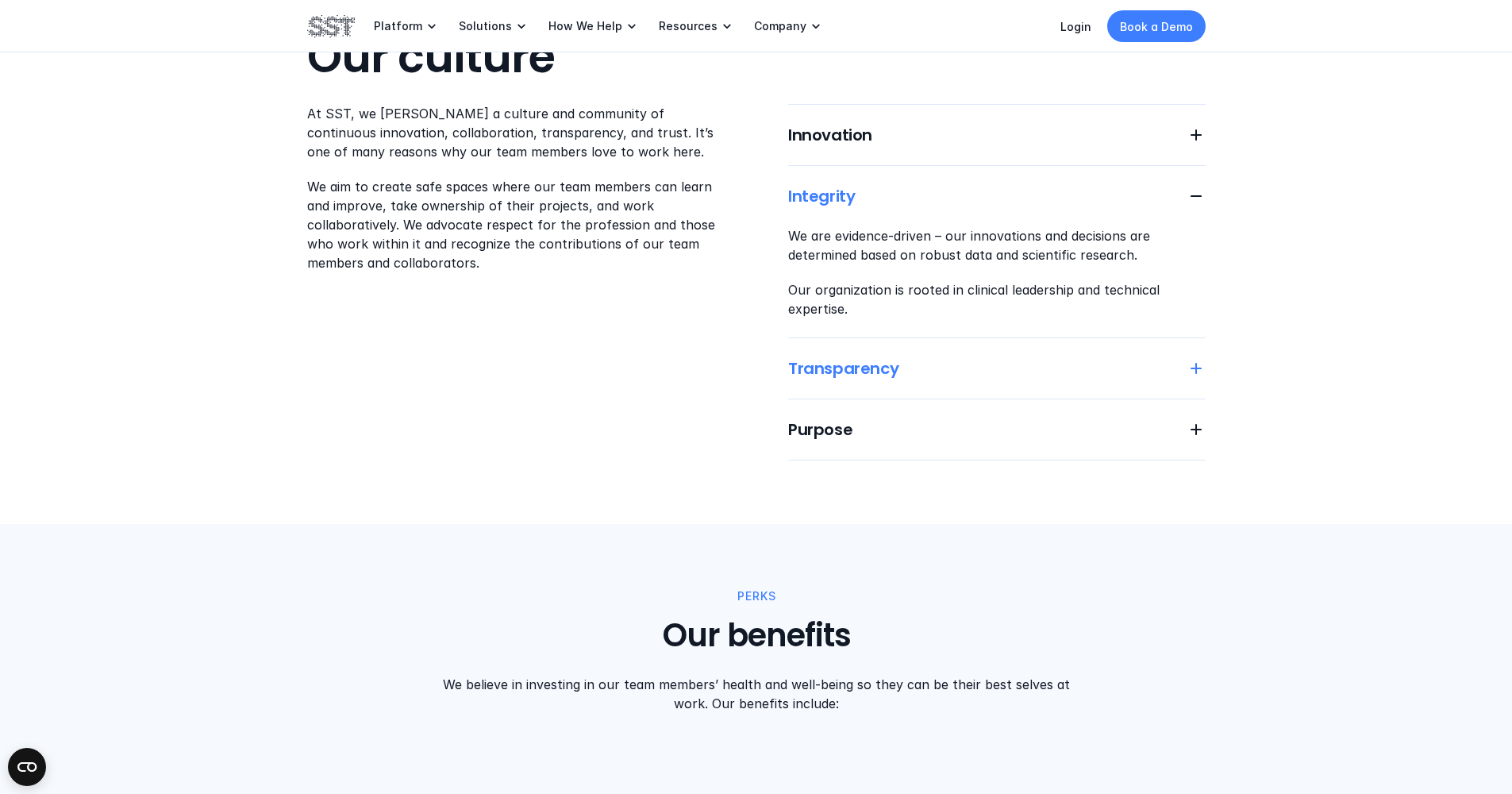
click at [870, 358] on h6 "Transparency" at bounding box center [984, 368] width 391 height 22
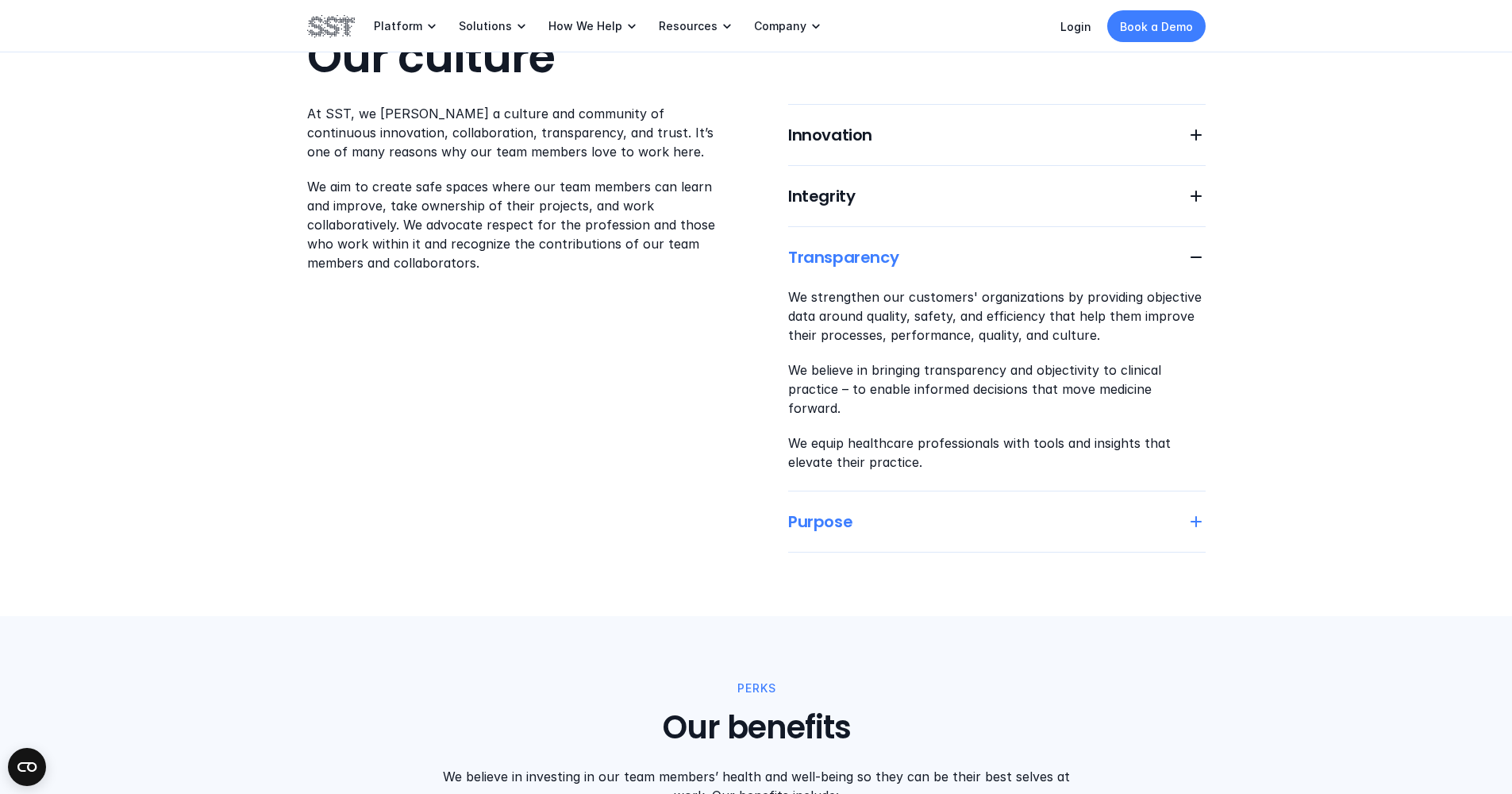
click at [874, 511] on h6 "Purpose" at bounding box center [984, 521] width 391 height 22
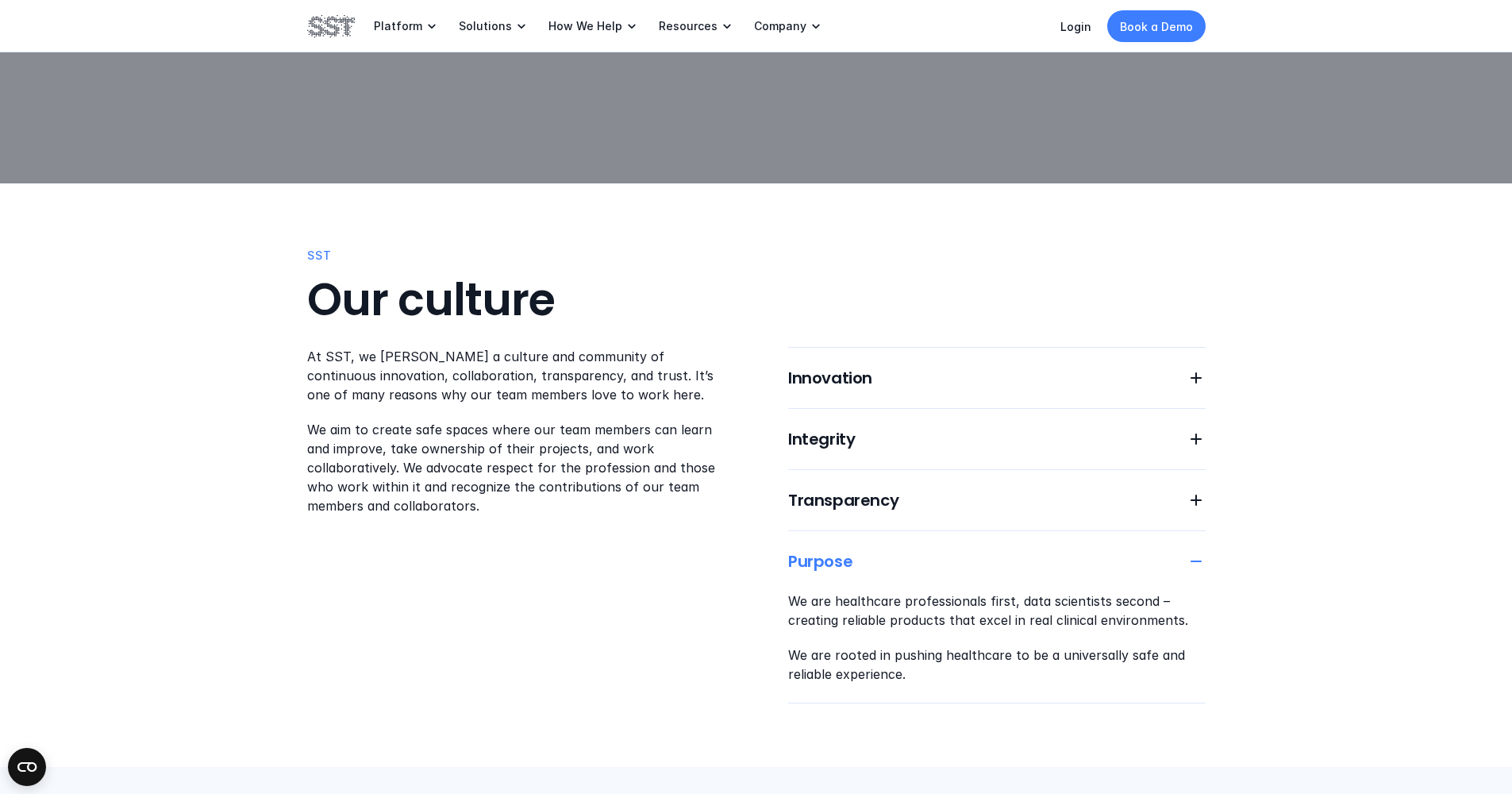
scroll to position [0, 0]
